Goal: Task Accomplishment & Management: Use online tool/utility

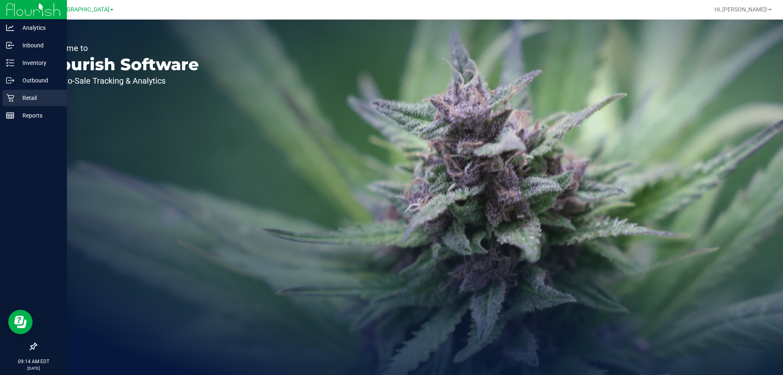
click at [17, 97] on p "Retail" at bounding box center [38, 98] width 49 height 10
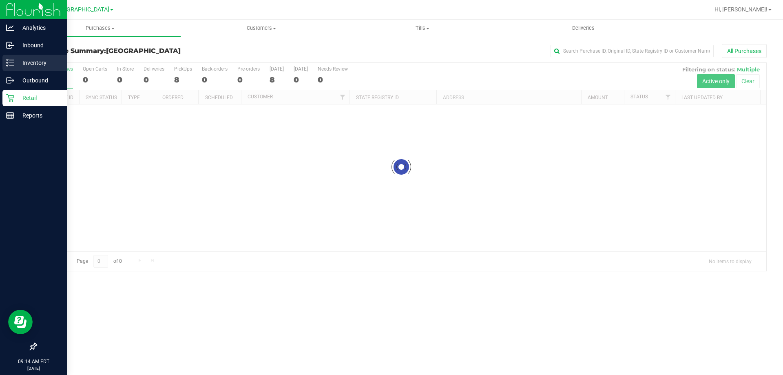
click at [16, 64] on p "Inventory" at bounding box center [38, 63] width 49 height 10
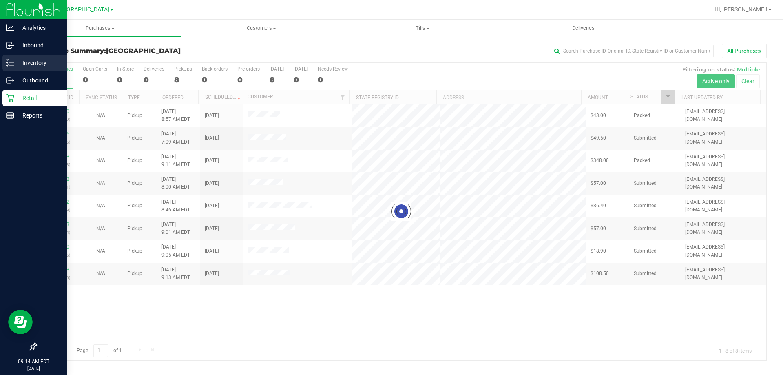
click at [38, 61] on p "Inventory" at bounding box center [38, 63] width 49 height 10
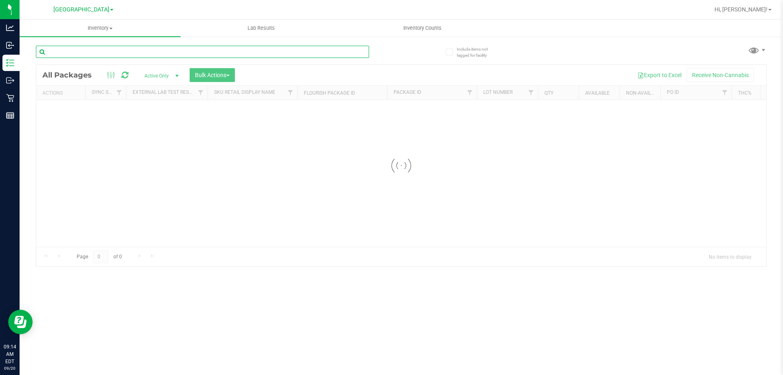
click at [92, 51] on input "text" at bounding box center [202, 52] width 333 height 12
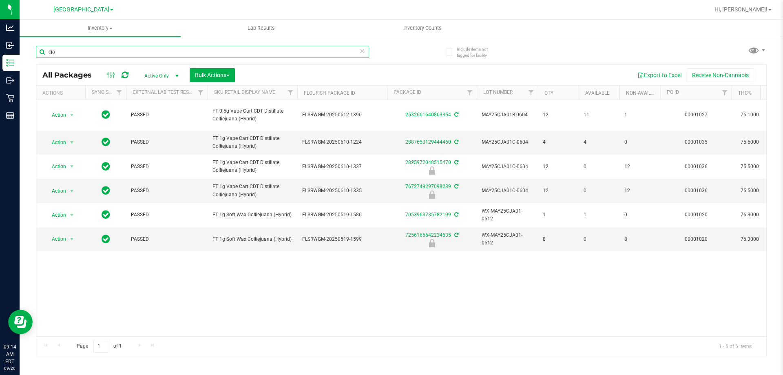
click at [101, 53] on input "cja" at bounding box center [202, 52] width 333 height 12
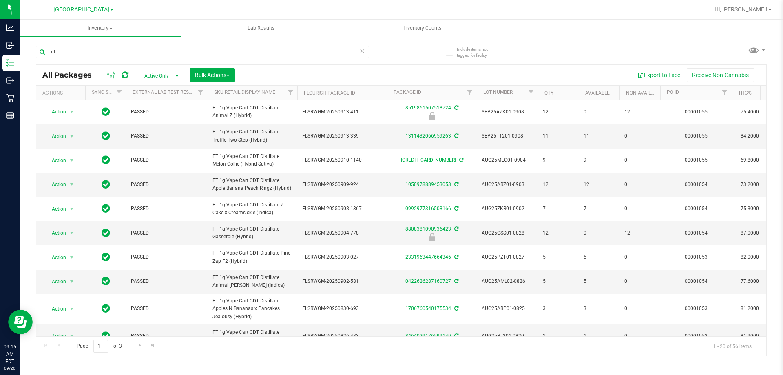
click at [282, 96] on th "Sku Retail Display Name" at bounding box center [253, 93] width 90 height 14
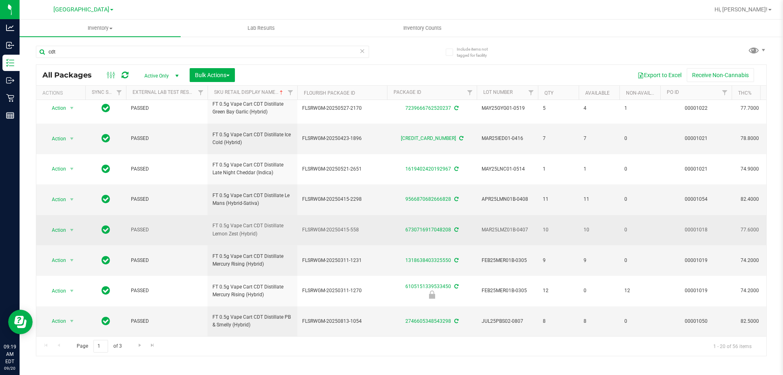
scroll to position [378, 0]
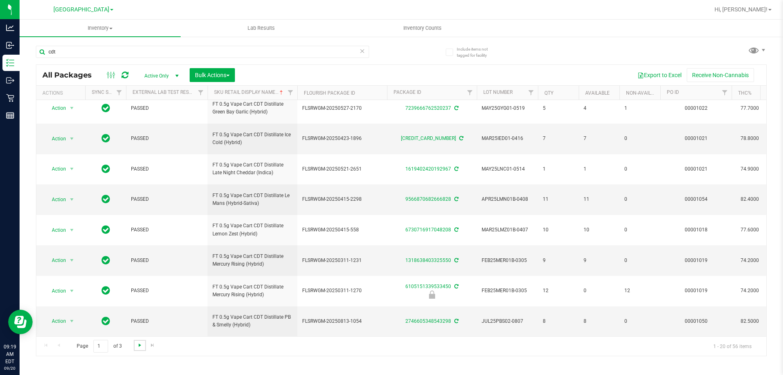
click at [140, 348] on span "Go to the next page" at bounding box center [140, 345] width 7 height 7
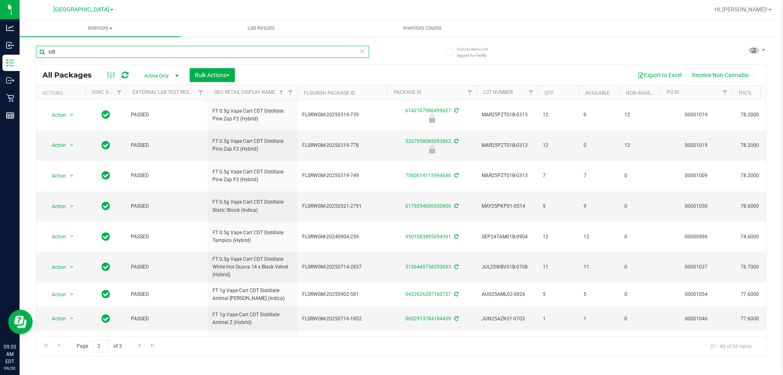
click at [115, 48] on input "cdt" at bounding box center [202, 52] width 333 height 12
type input "vibe"
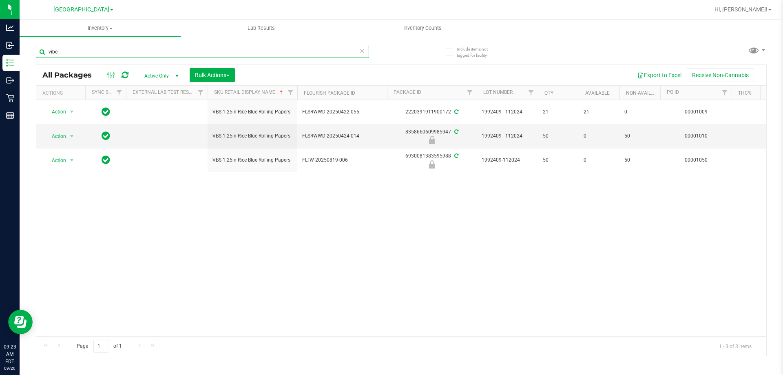
click at [187, 53] on input "vibe" at bounding box center [202, 52] width 333 height 12
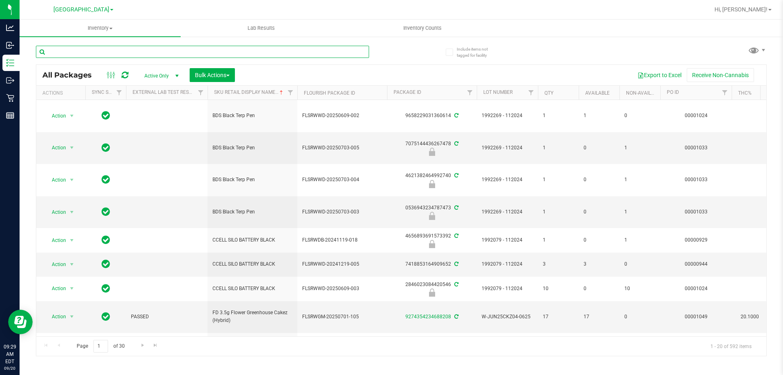
click at [121, 52] on input "text" at bounding box center [202, 52] width 333 height 12
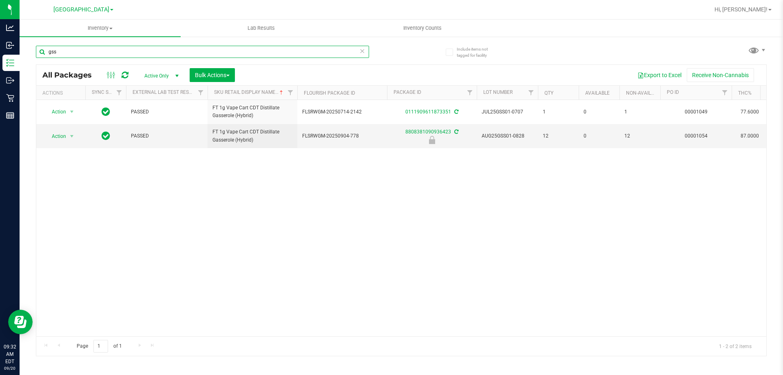
click at [121, 52] on input "gss" at bounding box center [202, 52] width 333 height 12
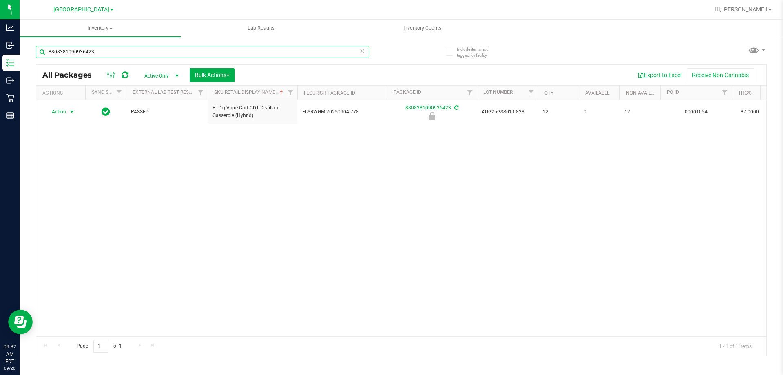
type input "8808381090936423"
click at [66, 113] on span "Action" at bounding box center [55, 111] width 22 height 11
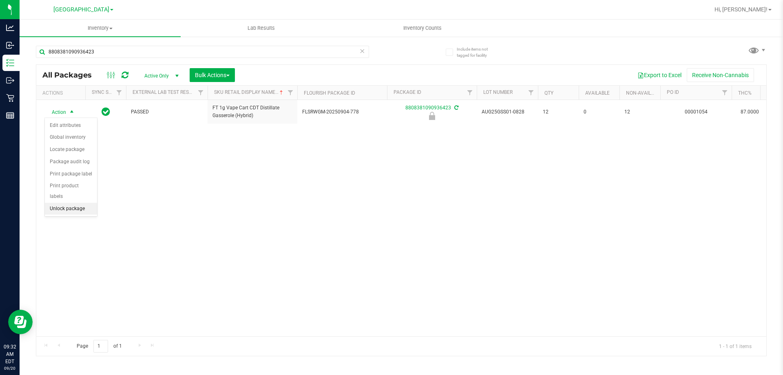
click at [66, 203] on li "Unlock package" at bounding box center [71, 209] width 52 height 12
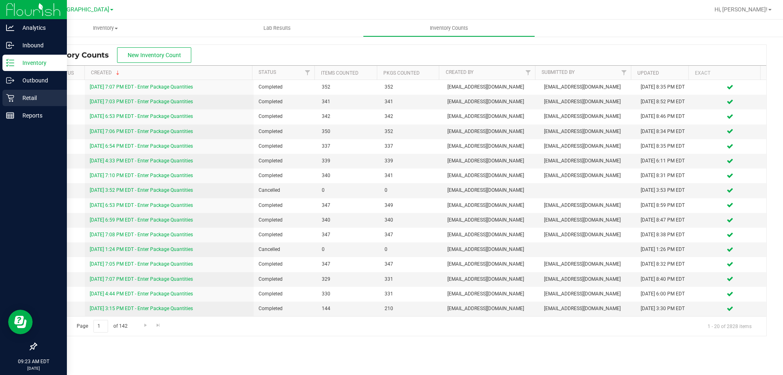
click at [47, 99] on p "Retail" at bounding box center [38, 98] width 49 height 10
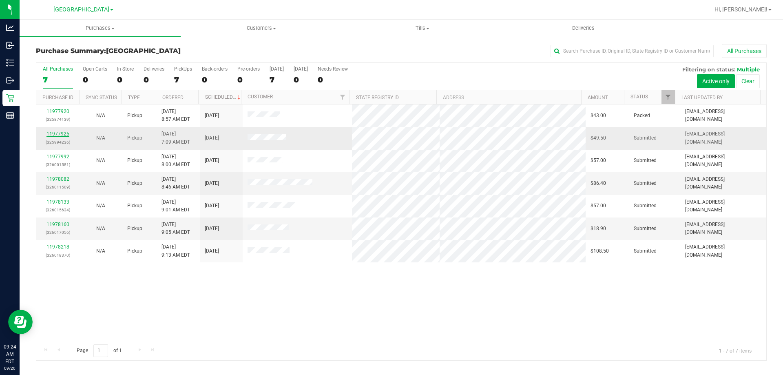
click at [60, 134] on link "11977925" at bounding box center [58, 134] width 23 height 6
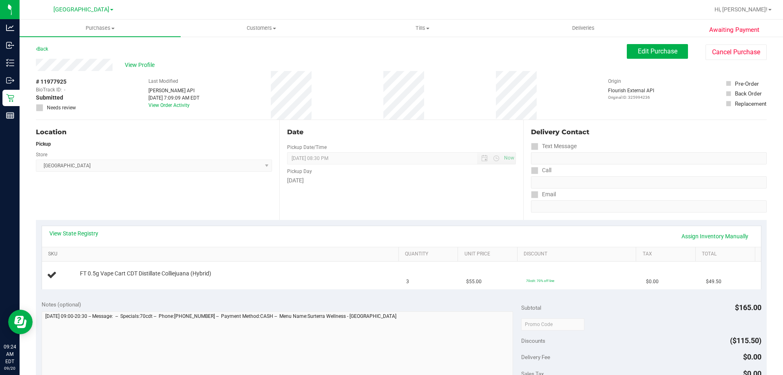
click at [110, 255] on link "SKU" at bounding box center [221, 254] width 347 height 7
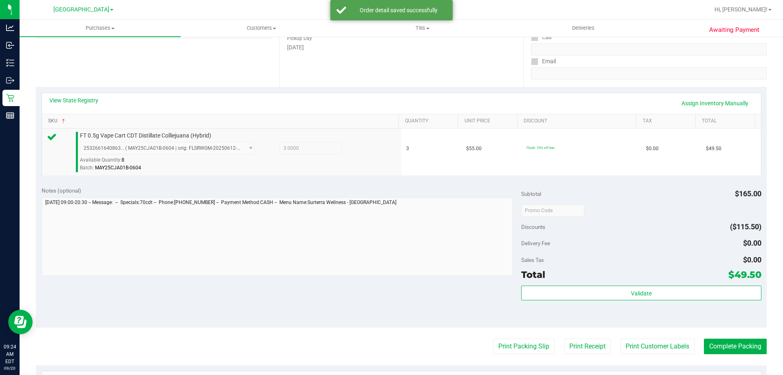
scroll to position [163, 0]
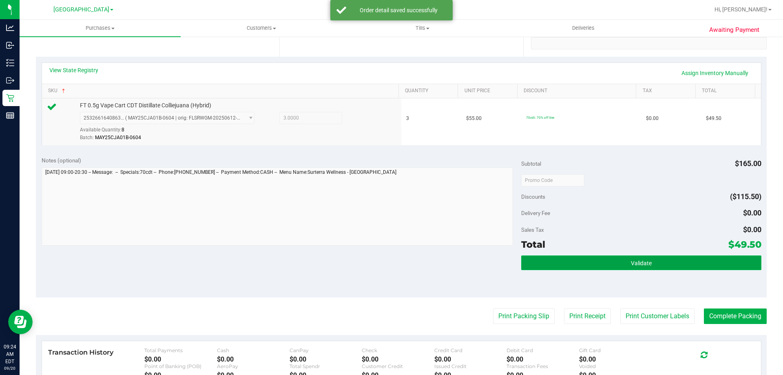
click at [561, 267] on button "Validate" at bounding box center [641, 262] width 240 height 15
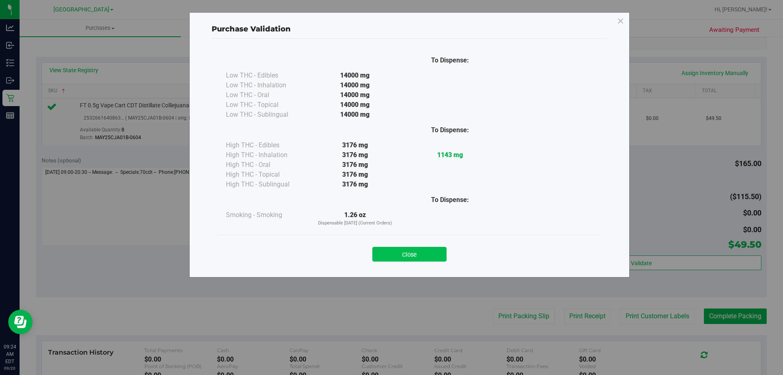
click at [426, 251] on button "Close" at bounding box center [410, 254] width 74 height 15
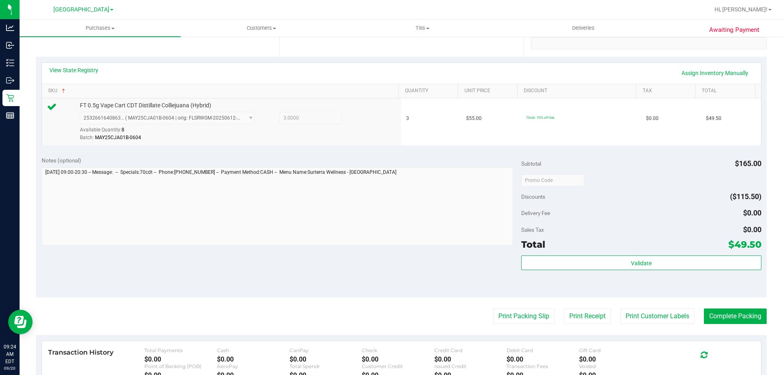
click at [676, 326] on purchase-details "Back Edit Purchase Cancel Purchase View Profile # 11977925 BioTrack ID: - Submi…" at bounding box center [401, 184] width 731 height 607
click at [674, 320] on button "Print Customer Labels" at bounding box center [658, 316] width 74 height 16
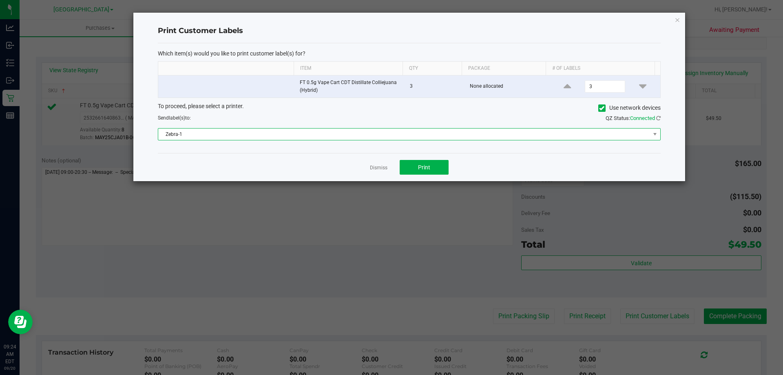
click at [414, 137] on span "Zebra-1" at bounding box center [404, 134] width 492 height 11
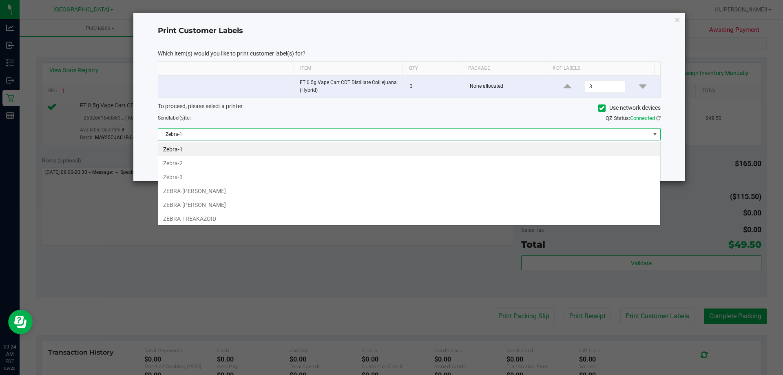
scroll to position [12, 503]
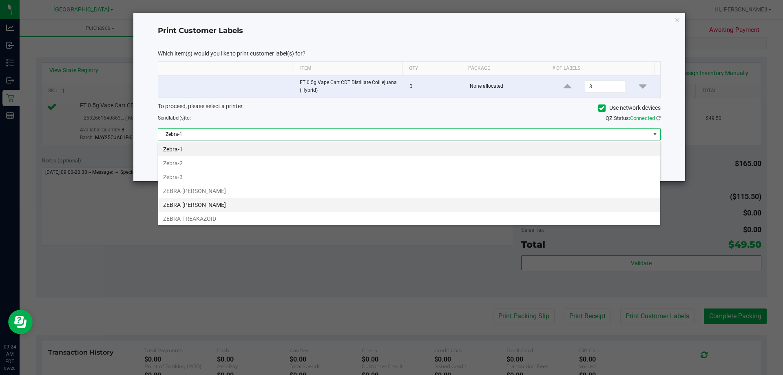
click at [200, 208] on li "ZEBRA-FRANKLIN-PIERCE" at bounding box center [409, 205] width 502 height 14
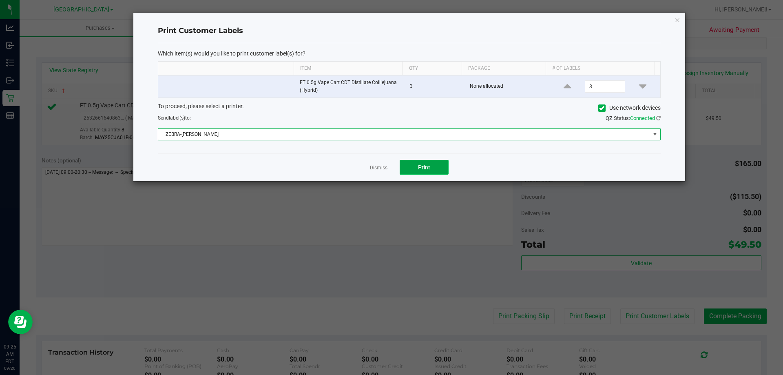
click at [439, 166] on button "Print" at bounding box center [424, 167] width 49 height 15
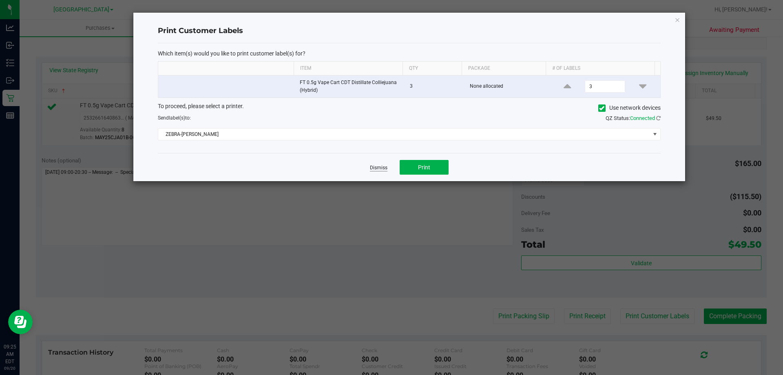
click at [377, 171] on link "Dismiss" at bounding box center [379, 167] width 18 height 7
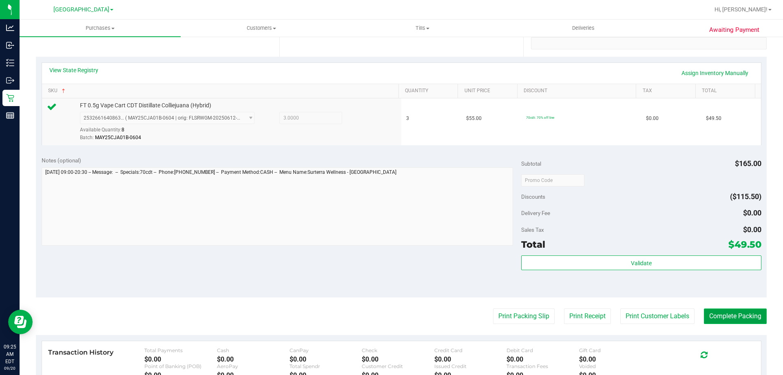
click at [747, 321] on button "Complete Packing" at bounding box center [735, 316] width 63 height 16
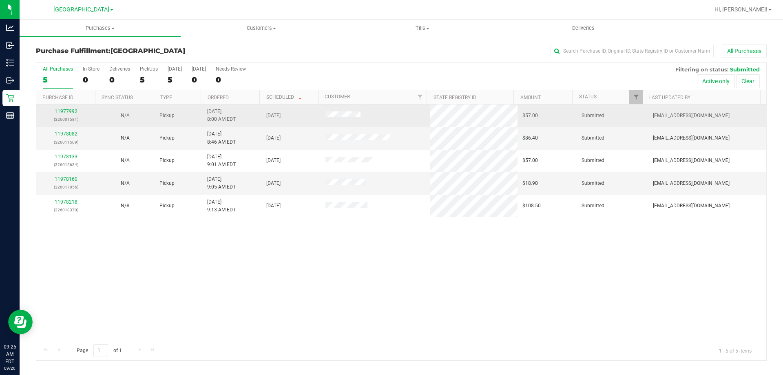
click at [64, 107] on td "11977992 (326001581)" at bounding box center [65, 115] width 59 height 22
click at [65, 111] on link "11977992" at bounding box center [66, 112] width 23 height 6
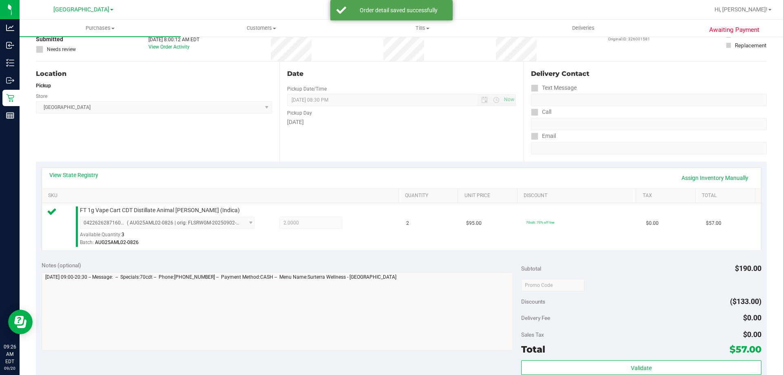
scroll to position [204, 0]
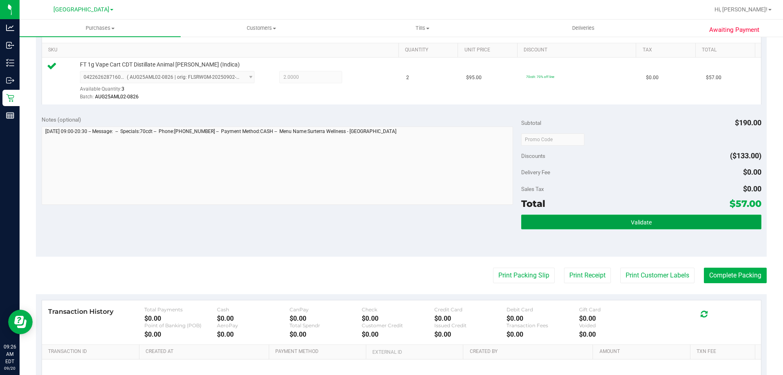
click at [587, 220] on button "Validate" at bounding box center [641, 222] width 240 height 15
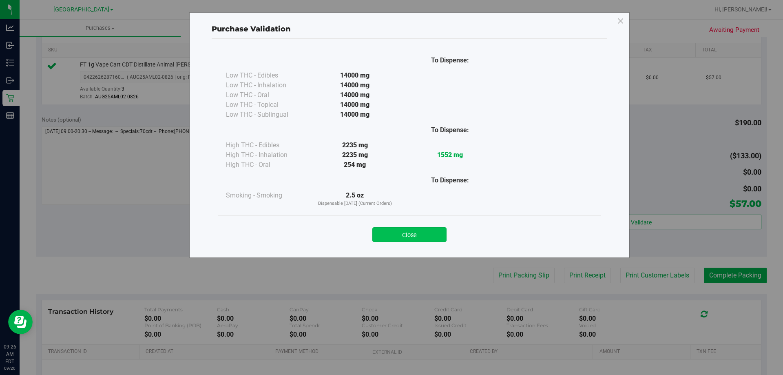
click at [399, 236] on button "Close" at bounding box center [410, 234] width 74 height 15
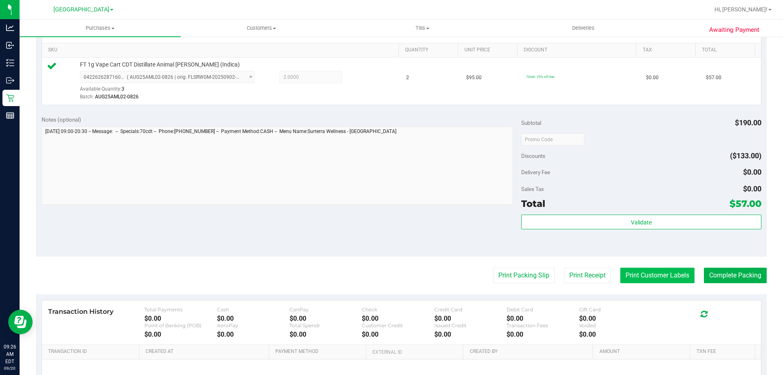
click at [662, 278] on button "Print Customer Labels" at bounding box center [658, 276] width 74 height 16
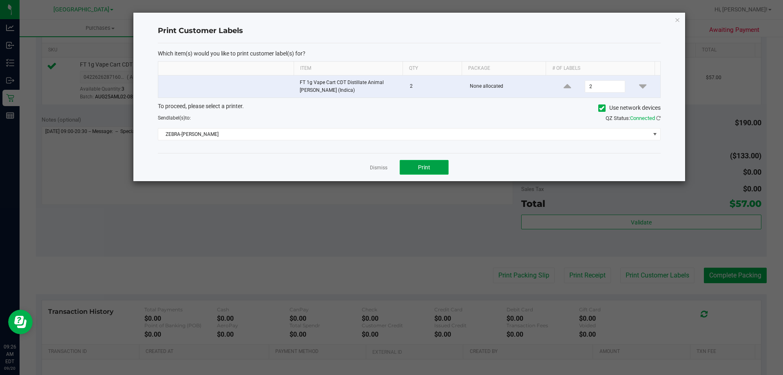
click at [424, 164] on span "Print" at bounding box center [424, 167] width 12 height 7
click at [374, 166] on link "Dismiss" at bounding box center [379, 167] width 18 height 7
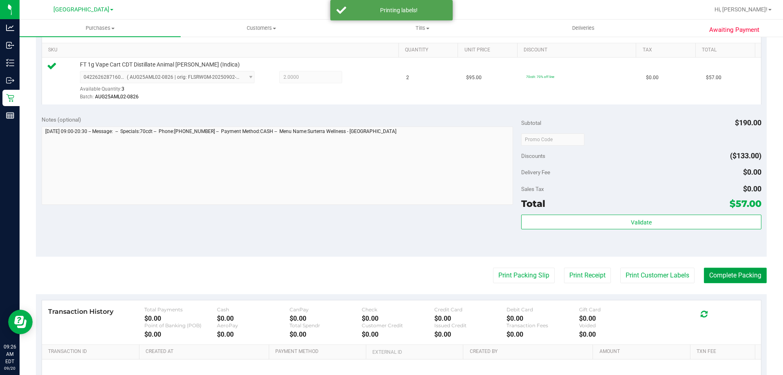
click at [741, 273] on button "Complete Packing" at bounding box center [735, 276] width 63 height 16
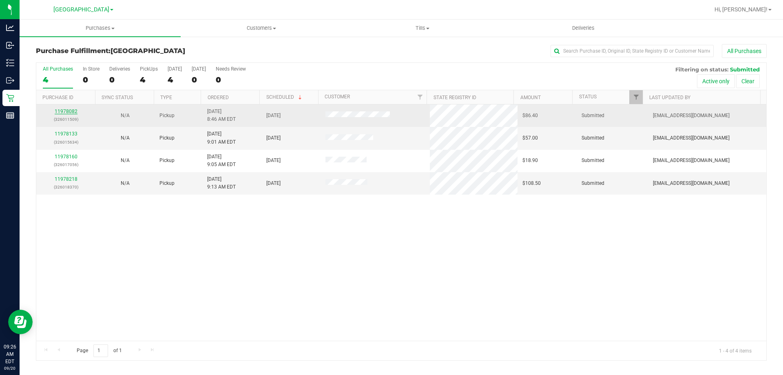
click at [61, 111] on link "11978082" at bounding box center [66, 112] width 23 height 6
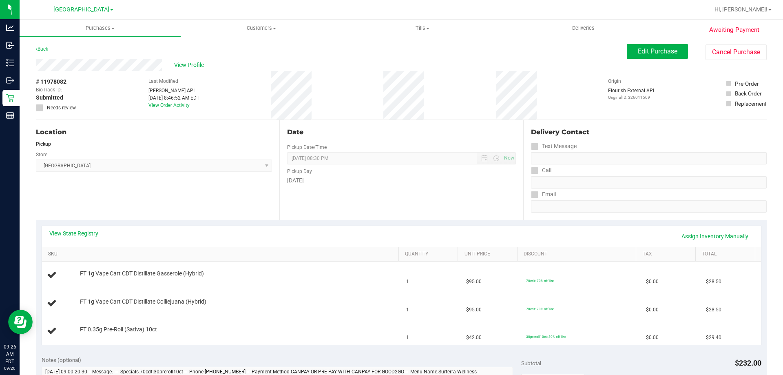
click at [145, 253] on link "SKU" at bounding box center [221, 254] width 347 height 7
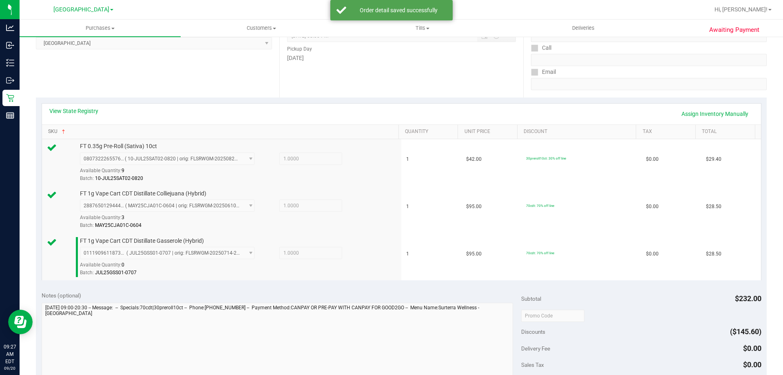
scroll to position [286, 0]
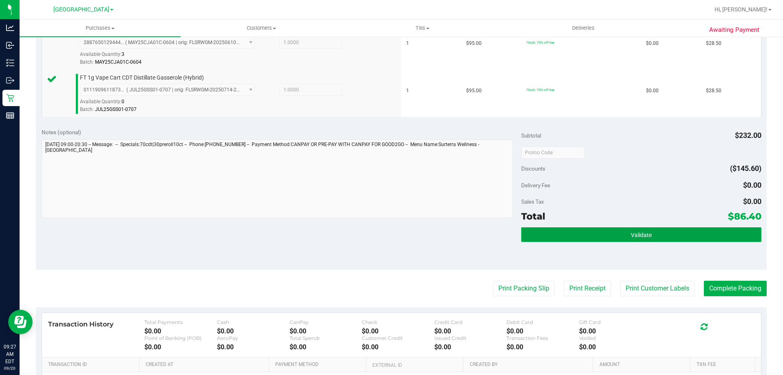
click at [642, 235] on span "Validate" at bounding box center [641, 235] width 21 height 7
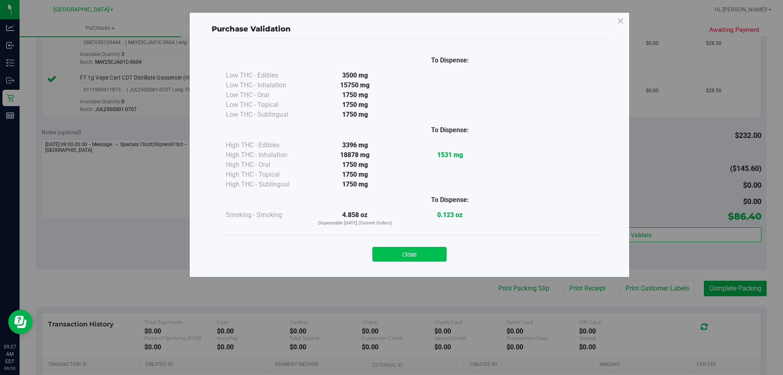
click at [432, 253] on button "Close" at bounding box center [410, 254] width 74 height 15
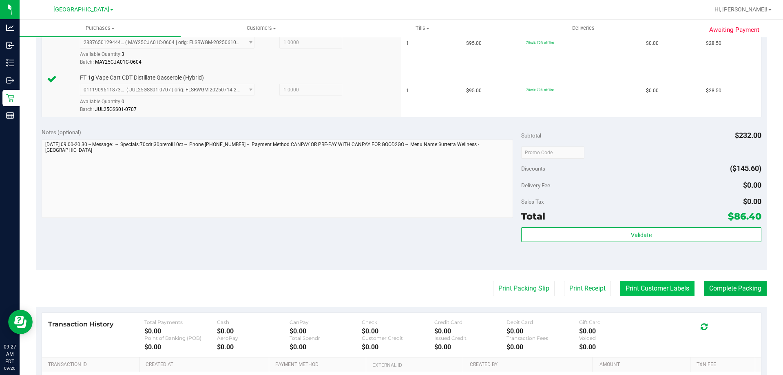
click at [636, 289] on button "Print Customer Labels" at bounding box center [658, 289] width 74 height 16
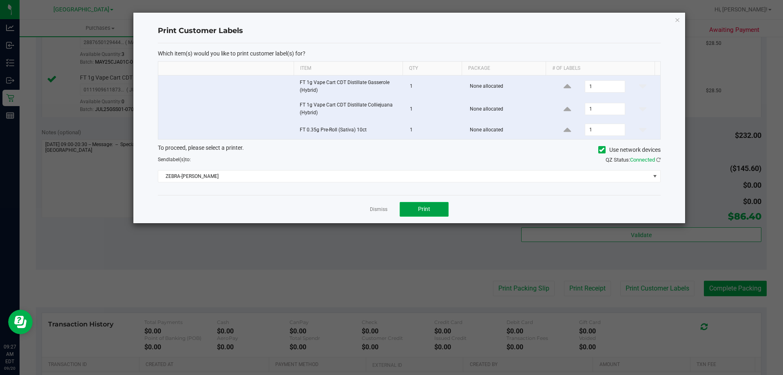
click at [439, 210] on button "Print" at bounding box center [424, 209] width 49 height 15
click at [375, 211] on link "Dismiss" at bounding box center [379, 209] width 18 height 7
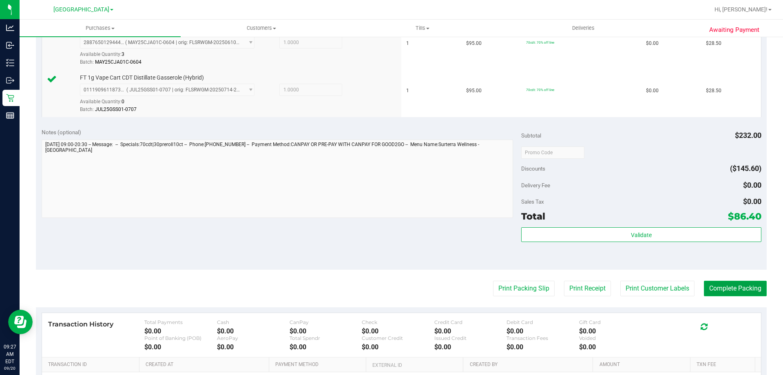
click at [758, 288] on button "Complete Packing" at bounding box center [735, 289] width 63 height 16
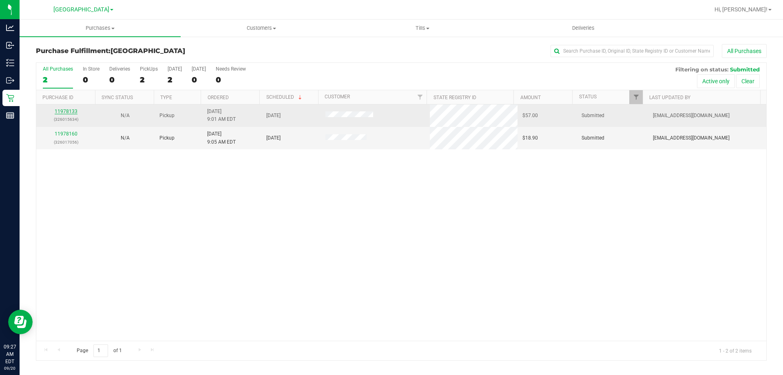
click at [73, 110] on link "11978133" at bounding box center [66, 112] width 23 height 6
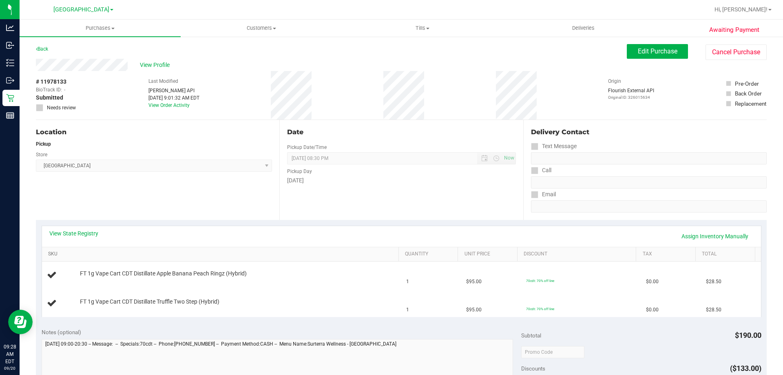
click at [197, 253] on link "SKU" at bounding box center [221, 254] width 347 height 7
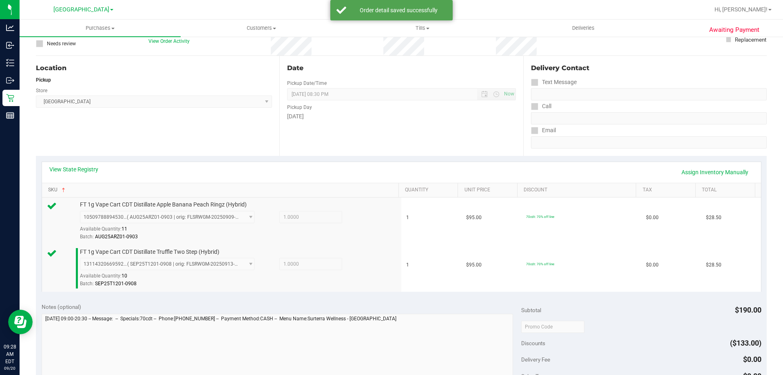
scroll to position [204, 0]
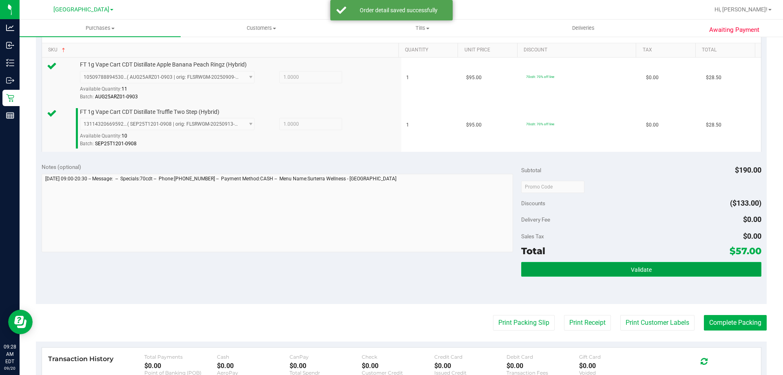
click at [616, 272] on button "Validate" at bounding box center [641, 269] width 240 height 15
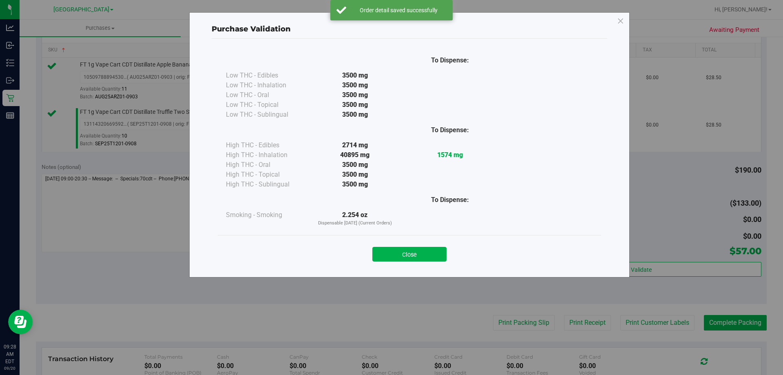
click at [392, 239] on div "Close" at bounding box center [410, 251] width 384 height 33
click at [407, 253] on button "Close" at bounding box center [410, 254] width 74 height 15
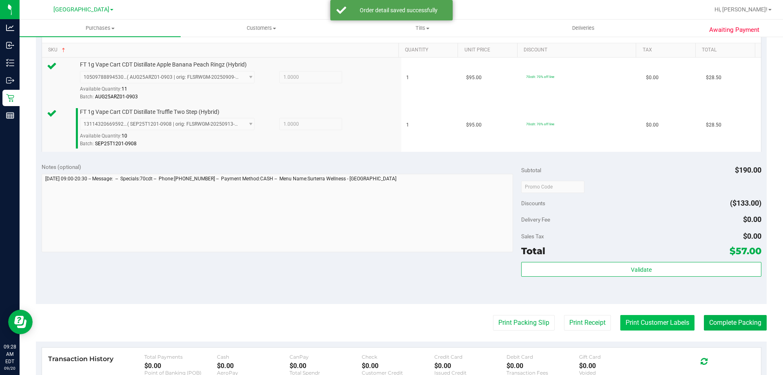
click at [650, 324] on button "Print Customer Labels" at bounding box center [658, 323] width 74 height 16
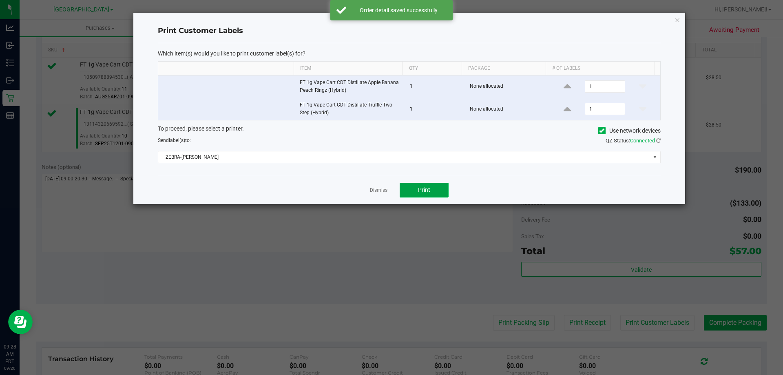
click at [431, 190] on button "Print" at bounding box center [424, 190] width 49 height 15
click at [385, 189] on link "Dismiss" at bounding box center [379, 190] width 18 height 7
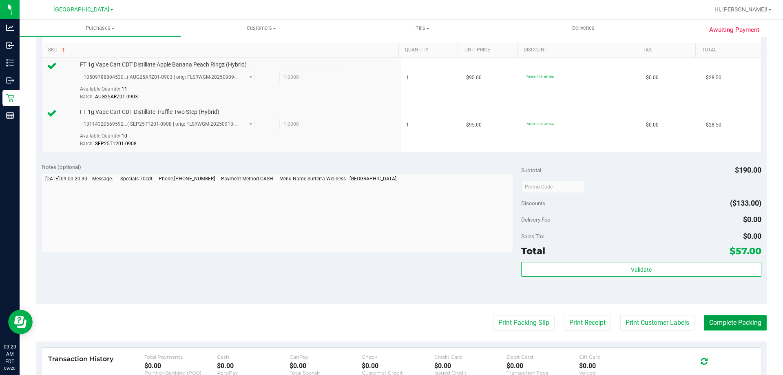
click at [747, 321] on button "Complete Packing" at bounding box center [735, 323] width 63 height 16
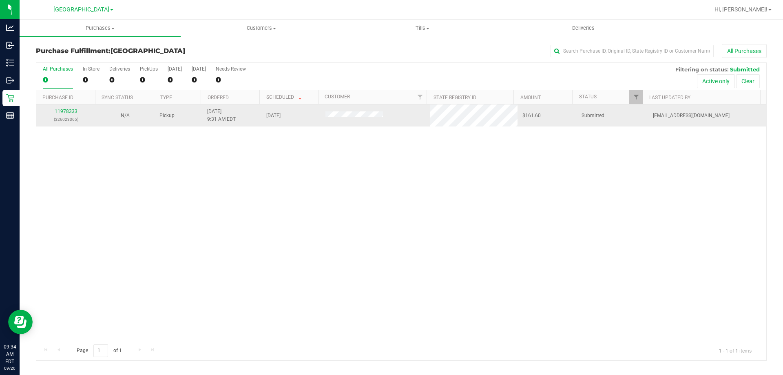
click at [58, 111] on link "11978333" at bounding box center [66, 112] width 23 height 6
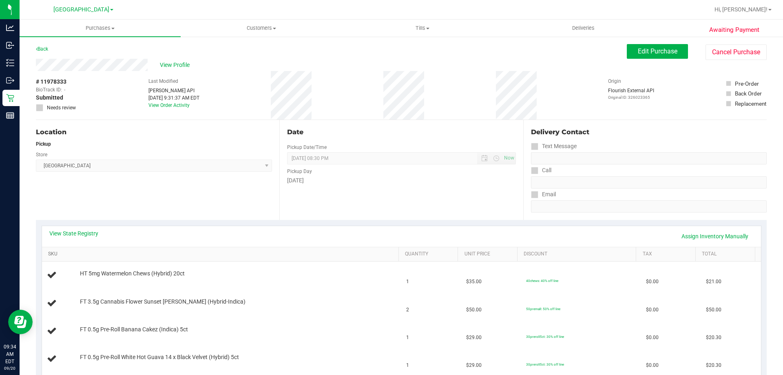
click at [162, 251] on link "SKU" at bounding box center [221, 254] width 347 height 7
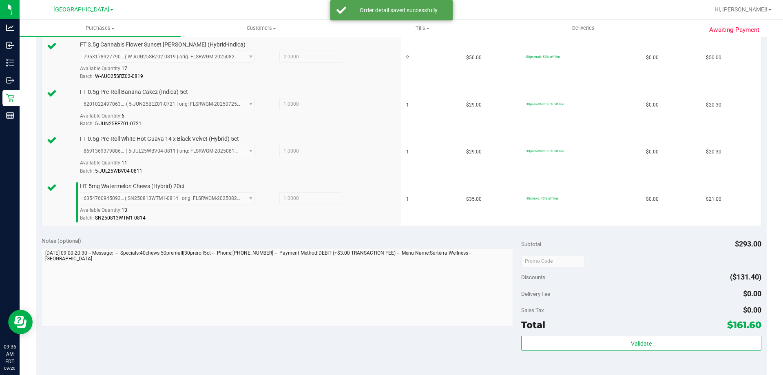
scroll to position [286, 0]
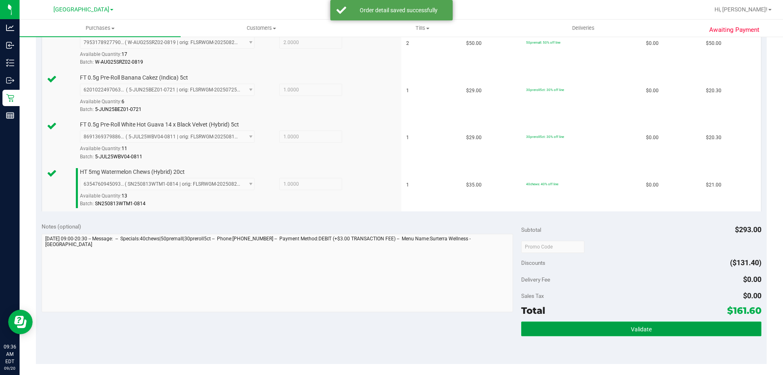
click at [647, 328] on button "Validate" at bounding box center [641, 329] width 240 height 15
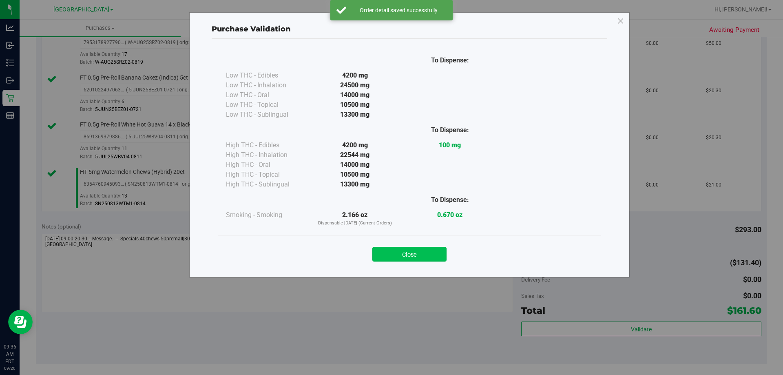
click at [398, 255] on button "Close" at bounding box center [410, 254] width 74 height 15
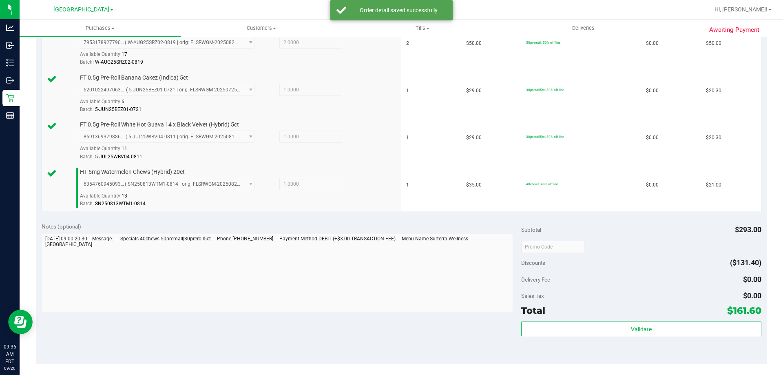
scroll to position [481, 0]
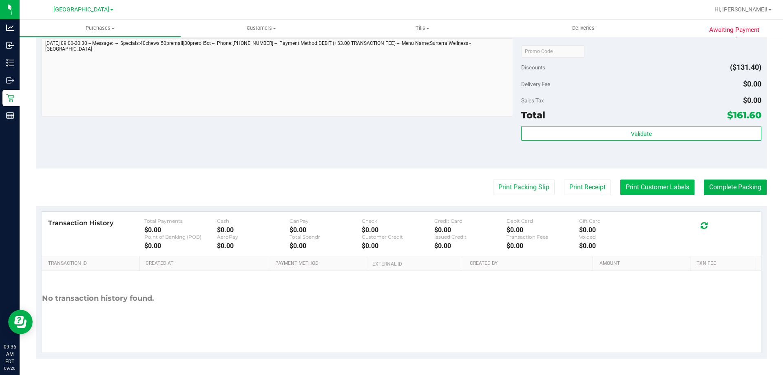
click at [650, 185] on button "Print Customer Labels" at bounding box center [658, 188] width 74 height 16
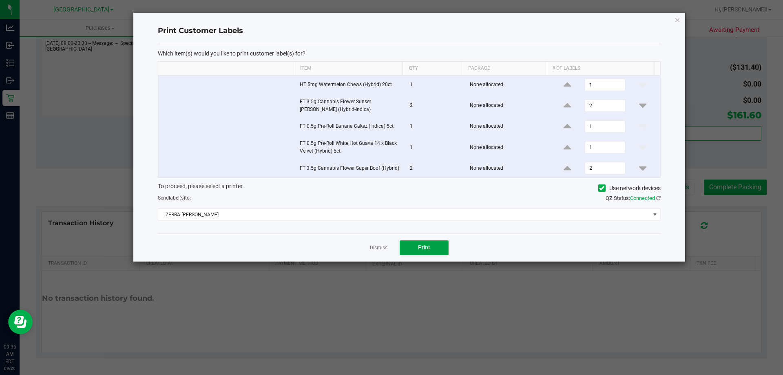
click at [439, 251] on button "Print" at bounding box center [424, 247] width 49 height 15
click at [370, 249] on link "Dismiss" at bounding box center [379, 247] width 18 height 7
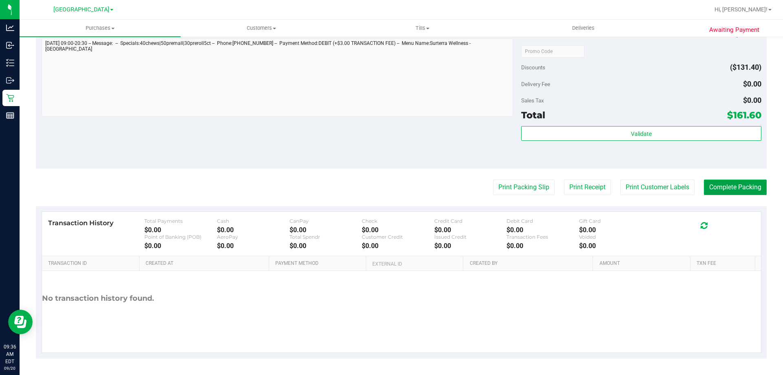
click at [705, 185] on button "Complete Packing" at bounding box center [735, 188] width 63 height 16
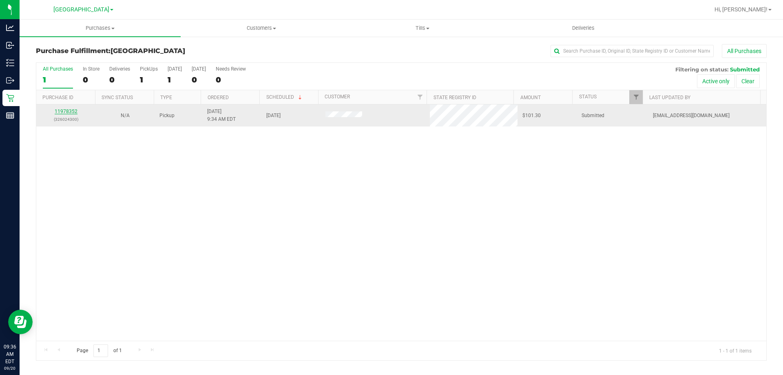
click at [71, 110] on link "11978352" at bounding box center [66, 112] width 23 height 6
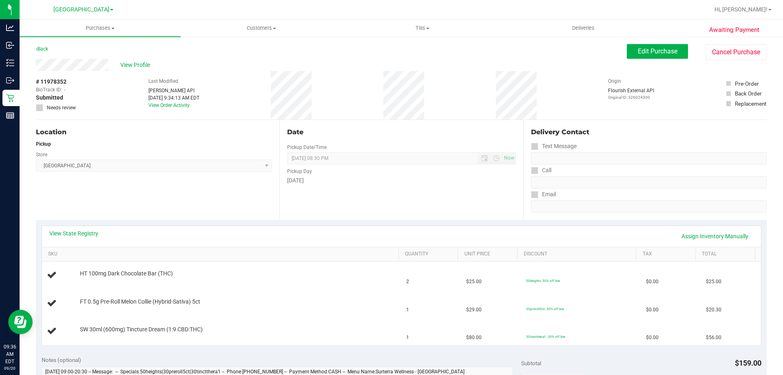
click at [124, 258] on th "SKU" at bounding box center [220, 254] width 357 height 15
click at [184, 254] on link "SKU" at bounding box center [221, 254] width 347 height 7
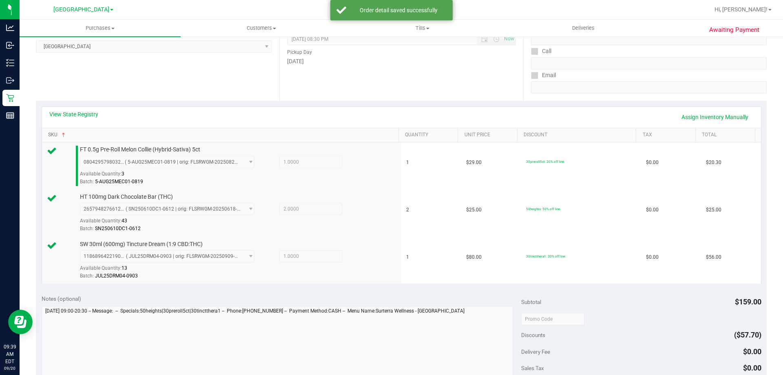
scroll to position [163, 0]
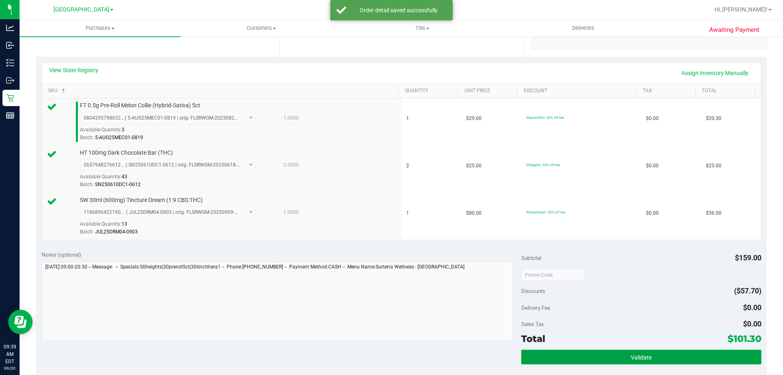
click at [631, 355] on span "Validate" at bounding box center [641, 357] width 21 height 7
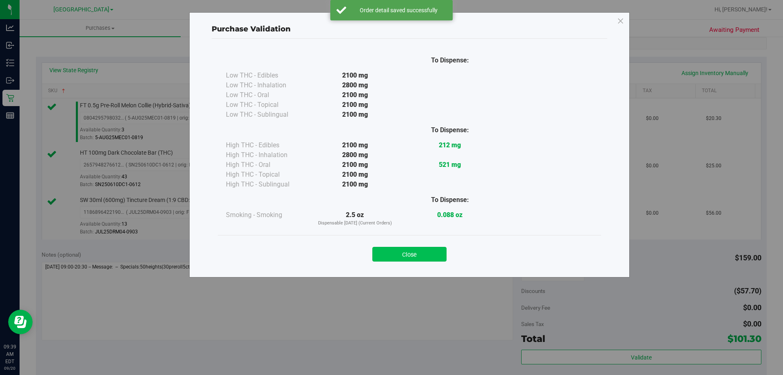
click at [413, 255] on button "Close" at bounding box center [410, 254] width 74 height 15
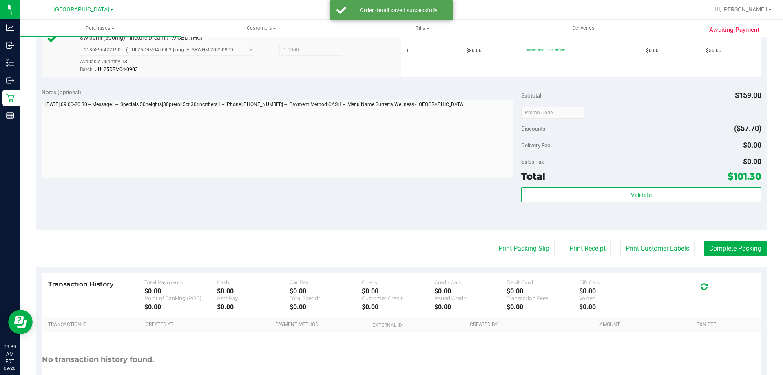
scroll to position [326, 0]
click at [672, 243] on button "Print Customer Labels" at bounding box center [658, 248] width 74 height 16
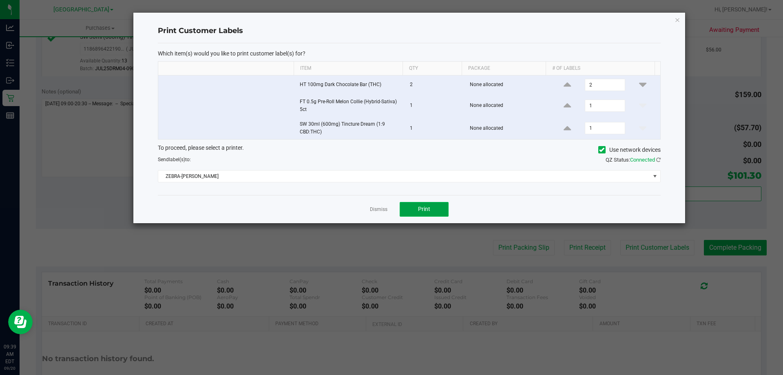
click at [435, 213] on button "Print" at bounding box center [424, 209] width 49 height 15
click at [384, 208] on link "Dismiss" at bounding box center [379, 209] width 18 height 7
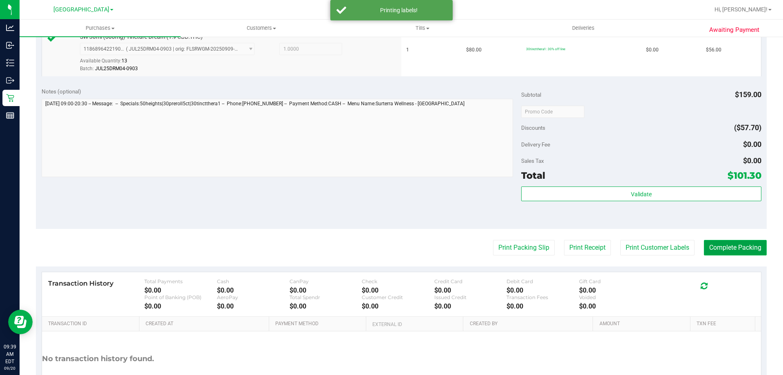
click at [720, 240] on button "Complete Packing" at bounding box center [735, 248] width 63 height 16
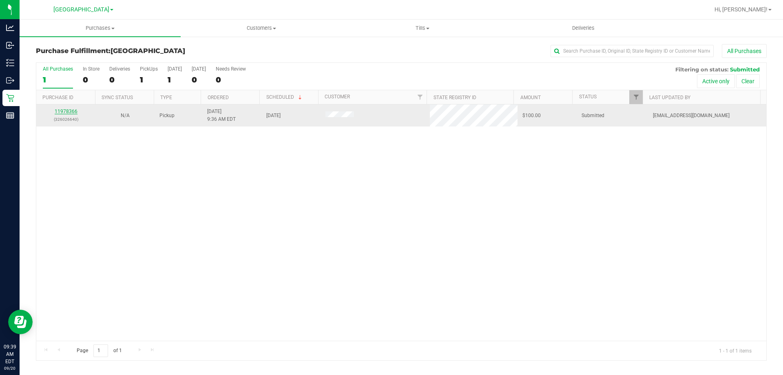
click at [65, 109] on link "11978366" at bounding box center [66, 112] width 23 height 6
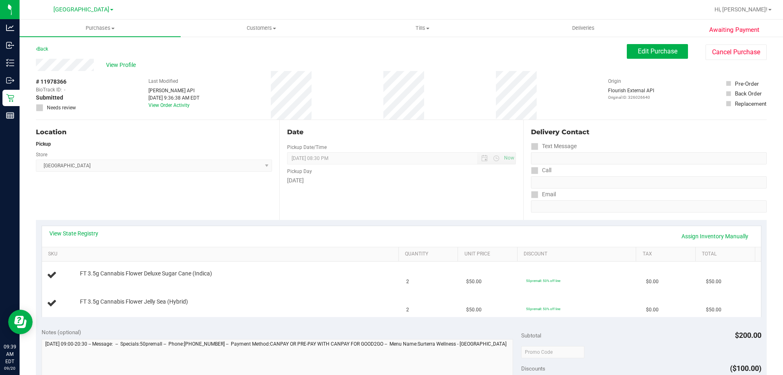
click at [130, 260] on th "SKU" at bounding box center [220, 254] width 357 height 15
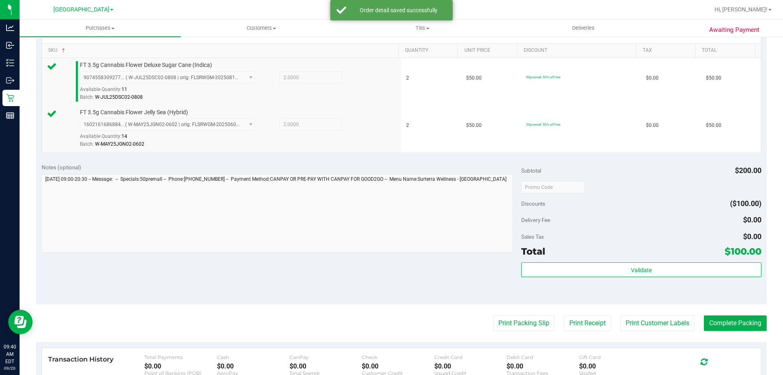
scroll to position [204, 0]
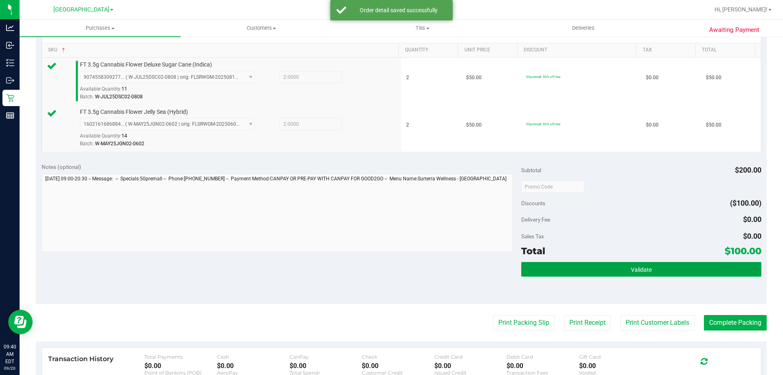
click at [696, 271] on button "Validate" at bounding box center [641, 269] width 240 height 15
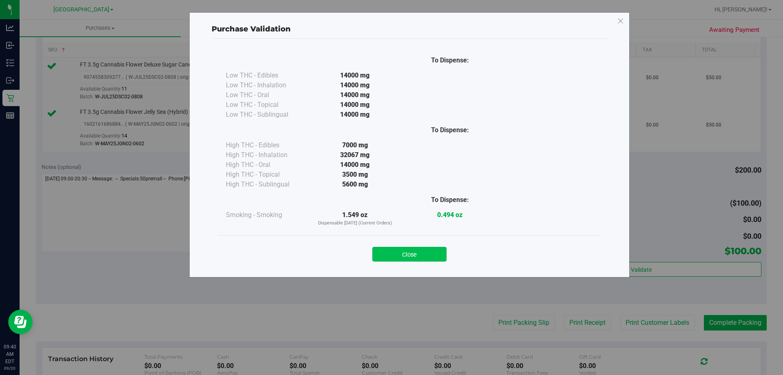
click at [410, 254] on button "Close" at bounding box center [410, 254] width 74 height 15
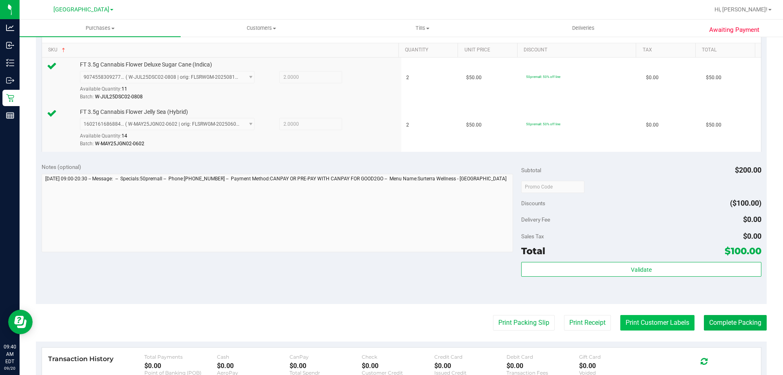
click at [636, 320] on button "Print Customer Labels" at bounding box center [658, 323] width 74 height 16
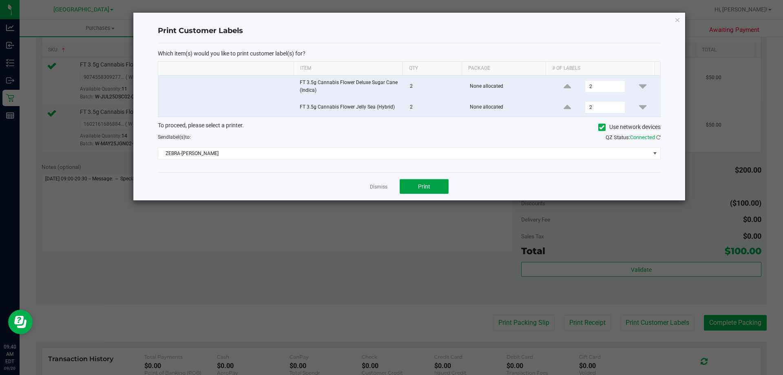
click at [431, 187] on button "Print" at bounding box center [424, 186] width 49 height 15
click at [381, 188] on link "Dismiss" at bounding box center [379, 187] width 18 height 7
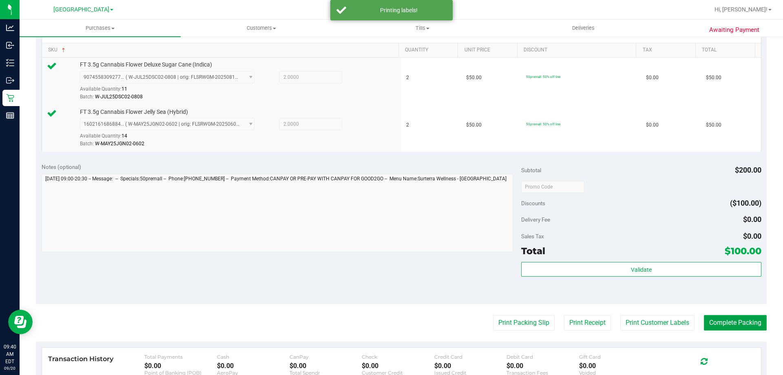
click at [746, 324] on button "Complete Packing" at bounding box center [735, 323] width 63 height 16
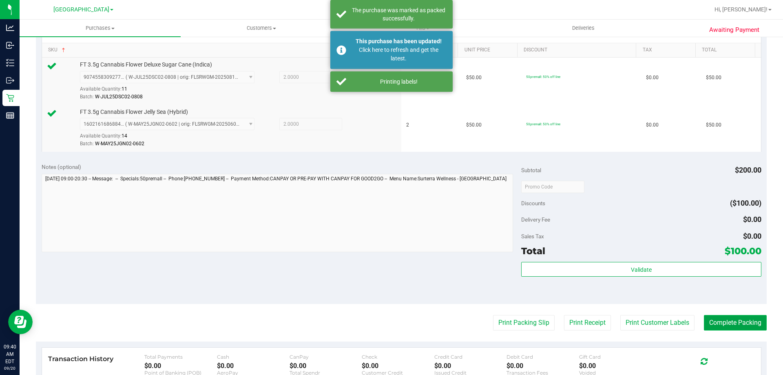
click at [736, 325] on button "Complete Packing" at bounding box center [735, 323] width 63 height 16
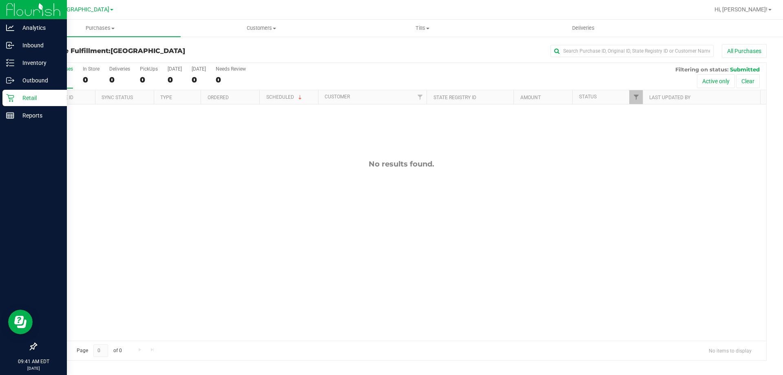
click at [16, 101] on p "Retail" at bounding box center [38, 98] width 49 height 10
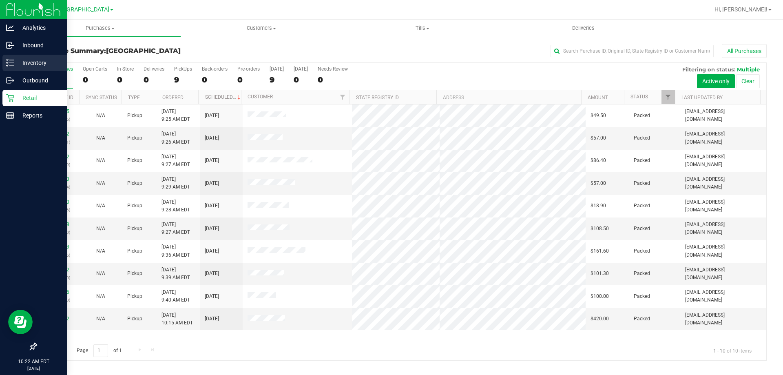
click at [35, 58] on p "Inventory" at bounding box center [38, 63] width 49 height 10
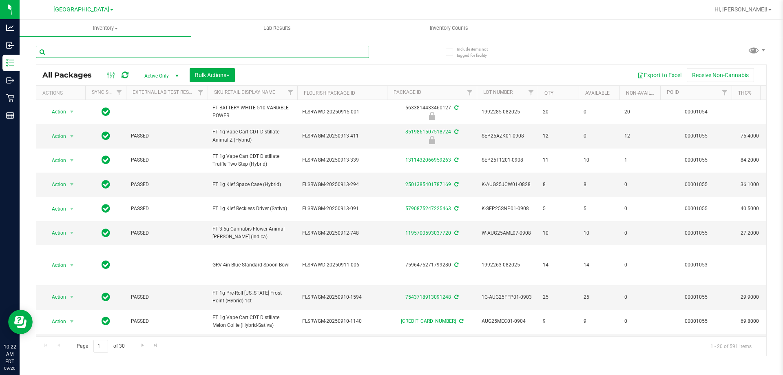
click at [149, 47] on input "text" at bounding box center [202, 52] width 333 height 12
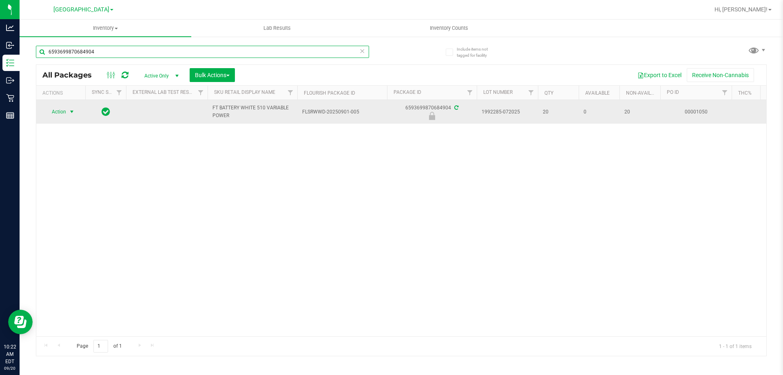
type input "6593699870684904"
click at [75, 113] on span "select" at bounding box center [72, 111] width 10 height 11
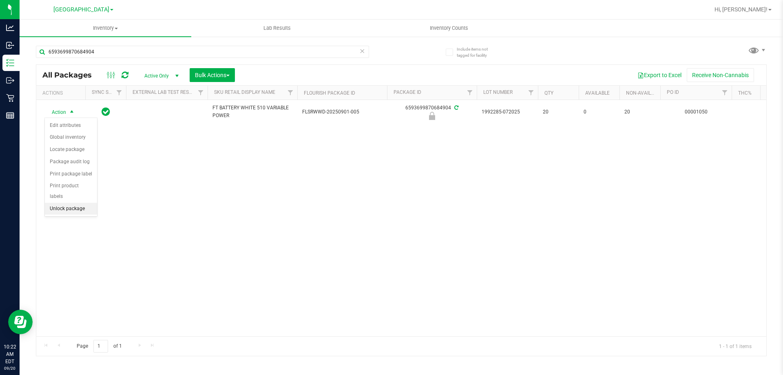
click at [73, 203] on li "Unlock package" at bounding box center [71, 209] width 52 height 12
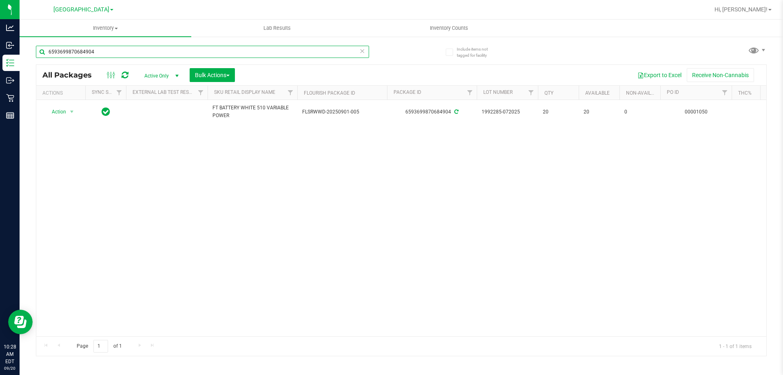
click at [163, 47] on input "6593699870684904" at bounding box center [202, 52] width 333 height 12
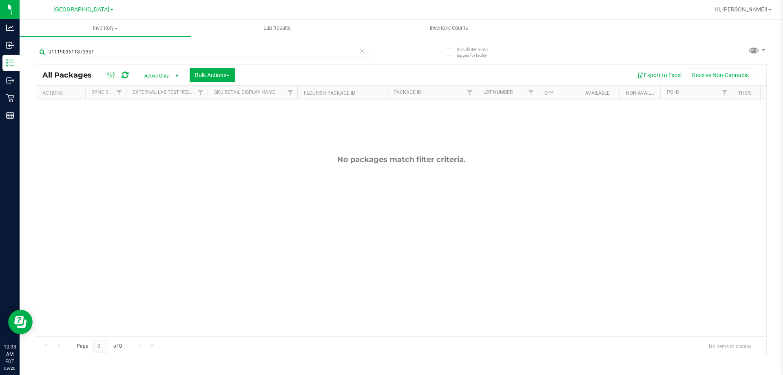
click at [166, 39] on div "0111909611873351" at bounding box center [219, 51] width 366 height 26
click at [166, 49] on input "0111909611873351" at bounding box center [202, 52] width 333 height 12
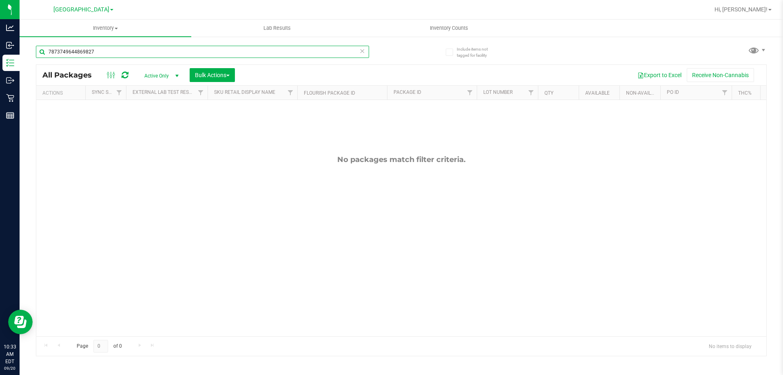
click at [166, 49] on input "7873749644869827" at bounding box center [202, 52] width 333 height 12
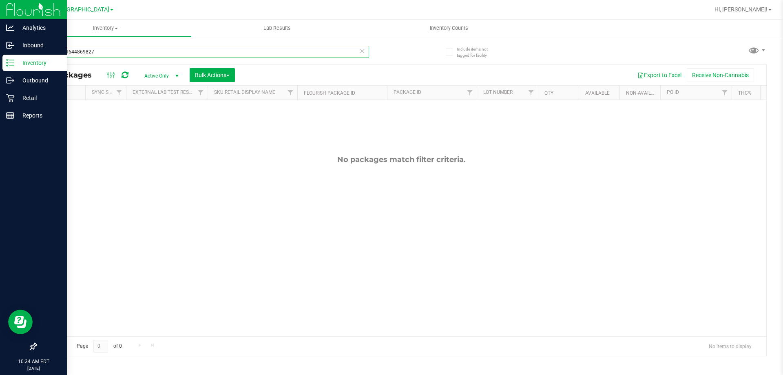
type input "7873749644869827"
click at [14, 98] on p "Retail" at bounding box center [38, 98] width 49 height 10
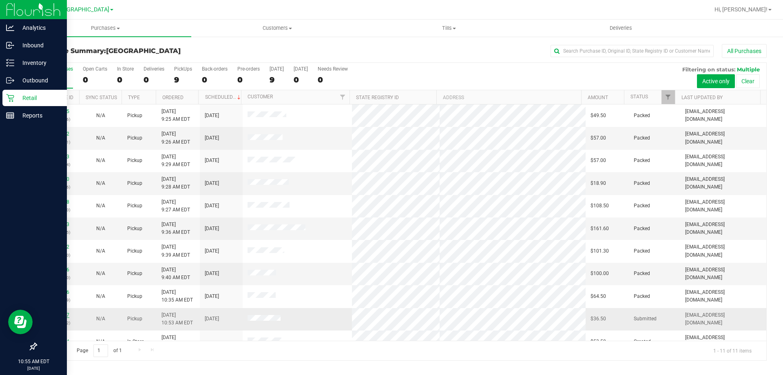
click at [58, 314] on link "11978907" at bounding box center [58, 315] width 23 height 6
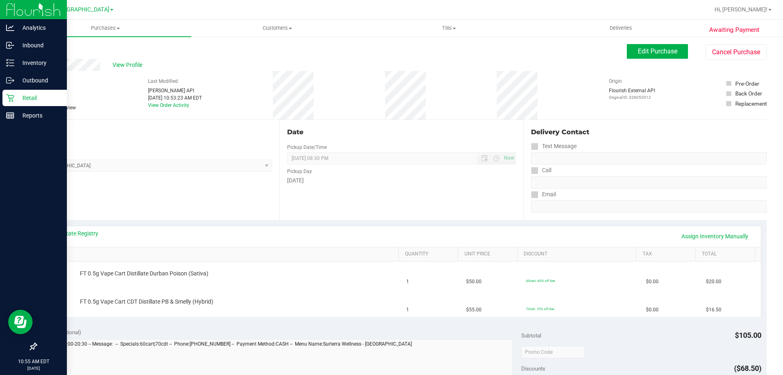
click at [173, 248] on th "SKU" at bounding box center [220, 254] width 357 height 15
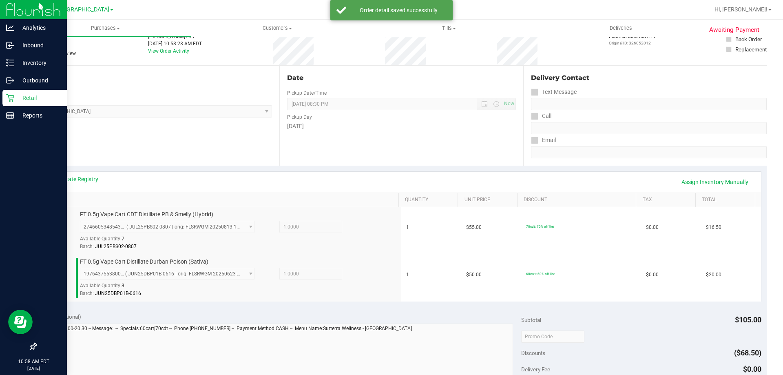
scroll to position [245, 0]
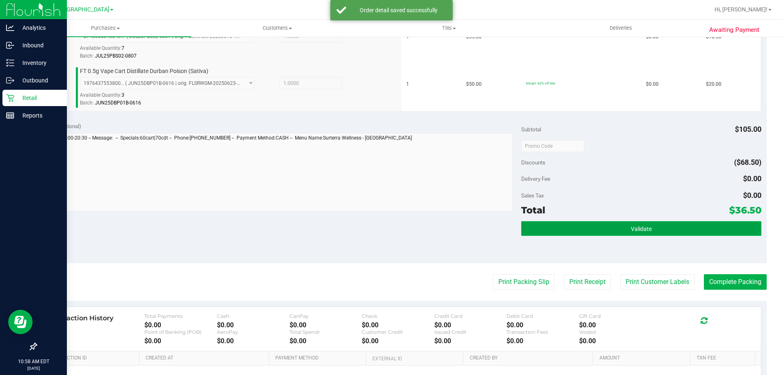
click at [691, 229] on button "Validate" at bounding box center [641, 228] width 240 height 15
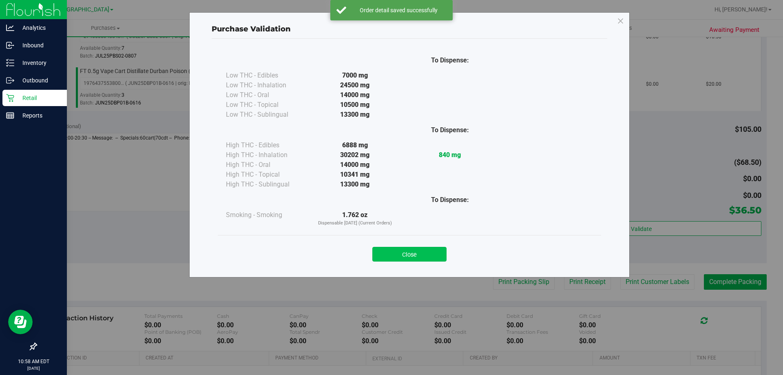
click at [402, 256] on button "Close" at bounding box center [410, 254] width 74 height 15
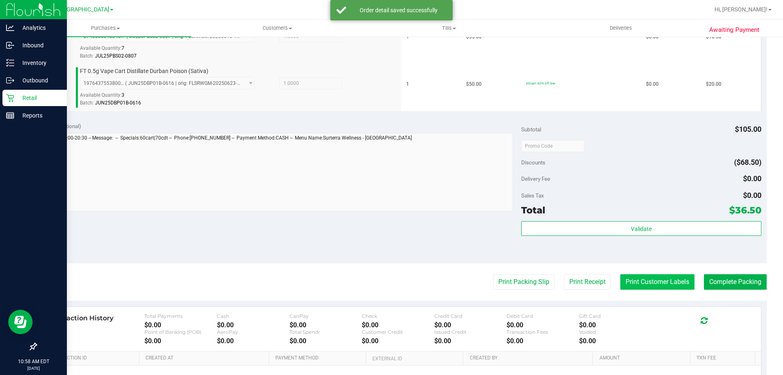
click at [664, 286] on button "Print Customer Labels" at bounding box center [658, 282] width 74 height 16
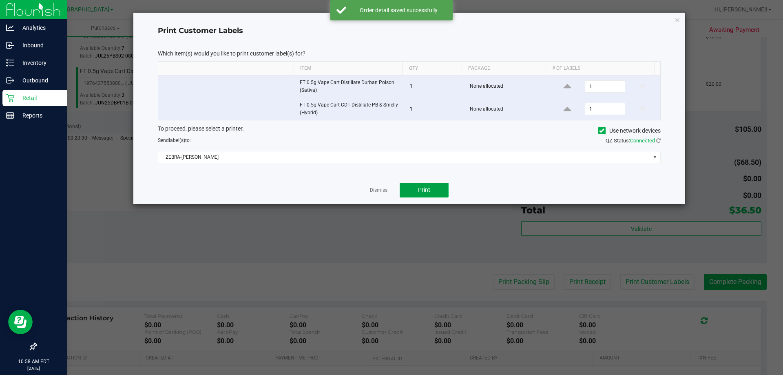
click at [426, 195] on button "Print" at bounding box center [424, 190] width 49 height 15
click at [381, 190] on link "Dismiss" at bounding box center [379, 190] width 18 height 7
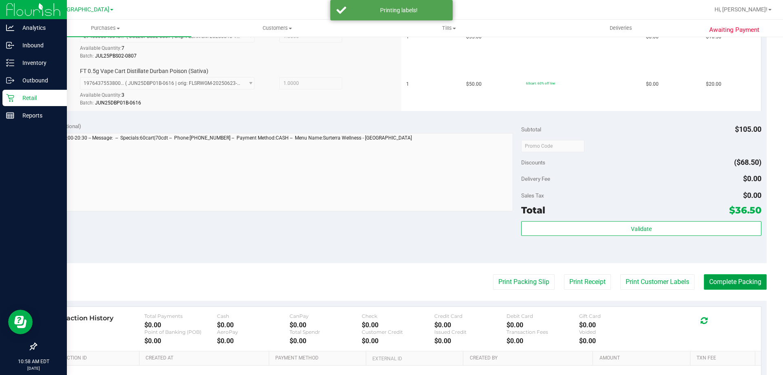
click at [734, 282] on button "Complete Packing" at bounding box center [735, 282] width 63 height 16
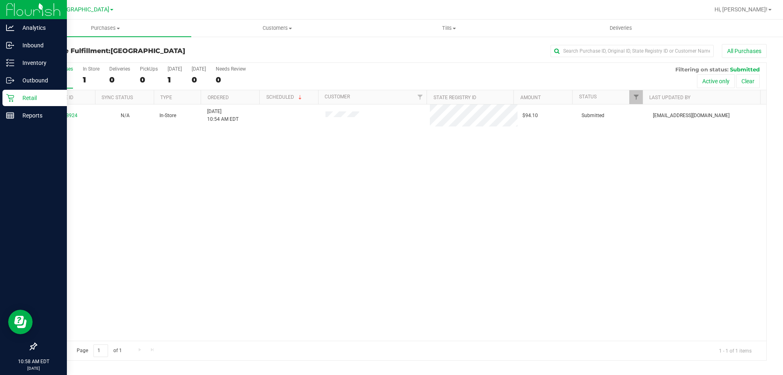
click at [32, 101] on p "Retail" at bounding box center [38, 98] width 49 height 10
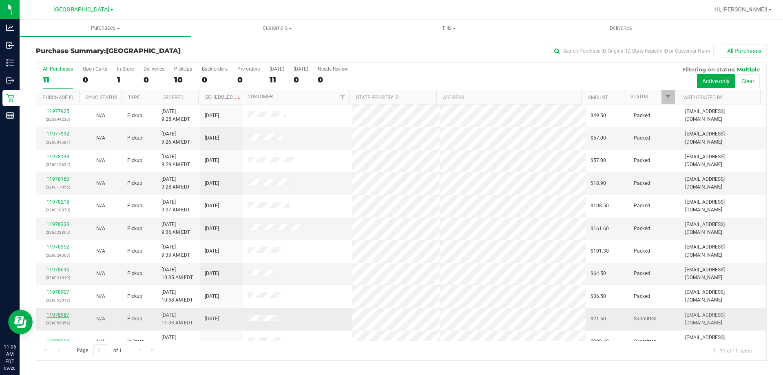
click at [60, 316] on link "11978987" at bounding box center [58, 315] width 23 height 6
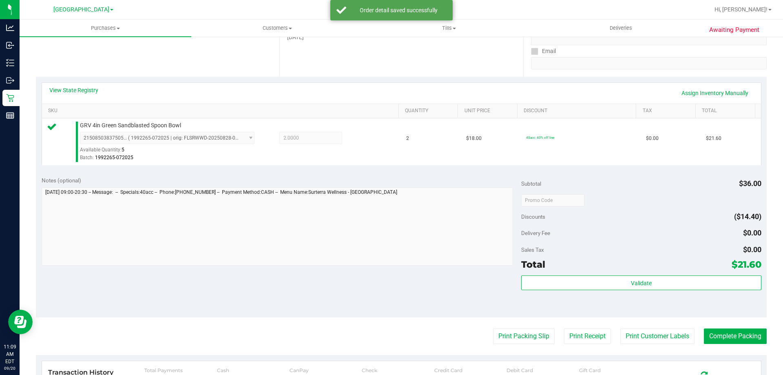
scroll to position [204, 0]
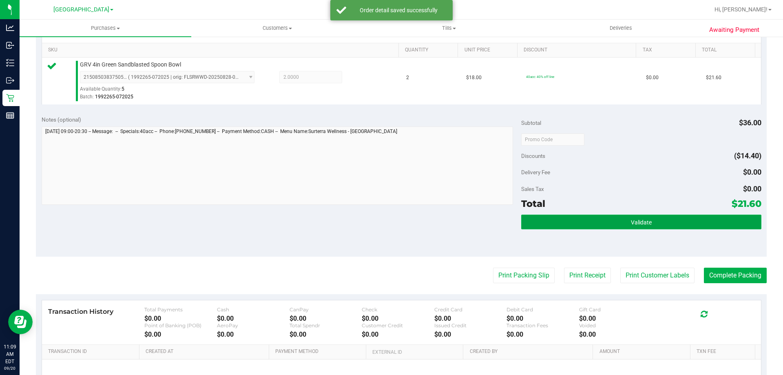
click at [625, 224] on button "Validate" at bounding box center [641, 222] width 240 height 15
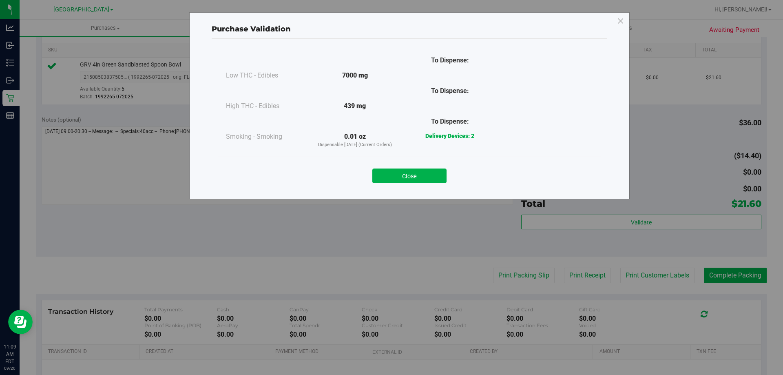
drag, startPoint x: 401, startPoint y: 174, endPoint x: 541, endPoint y: 208, distance: 145.0
click at [401, 174] on button "Close" at bounding box center [410, 176] width 74 height 15
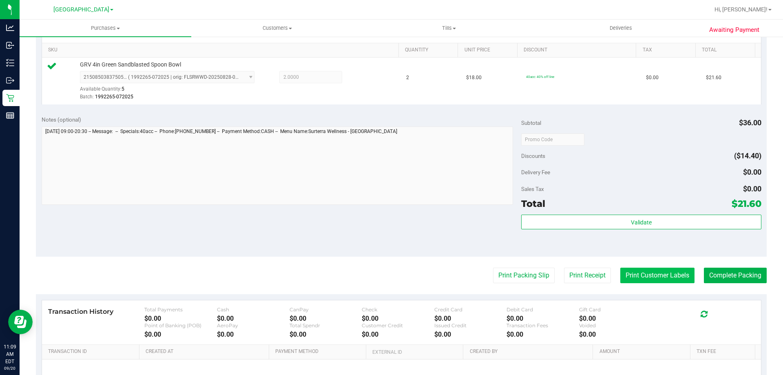
click at [637, 270] on button "Print Customer Labels" at bounding box center [658, 276] width 74 height 16
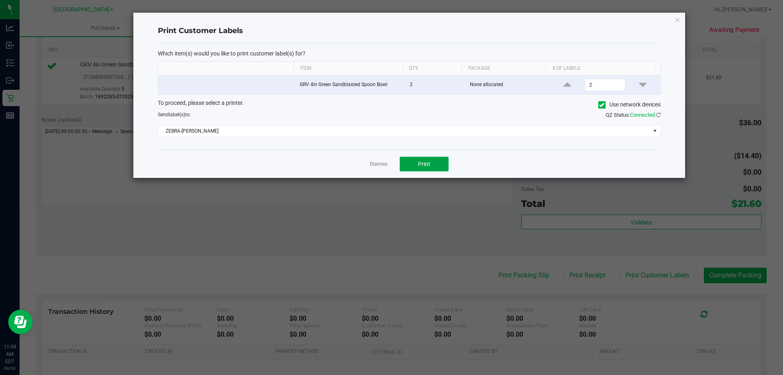
click at [420, 170] on button "Print" at bounding box center [424, 164] width 49 height 15
click at [367, 160] on div "Dismiss Print" at bounding box center [409, 164] width 503 height 28
click at [373, 167] on link "Dismiss" at bounding box center [379, 164] width 18 height 7
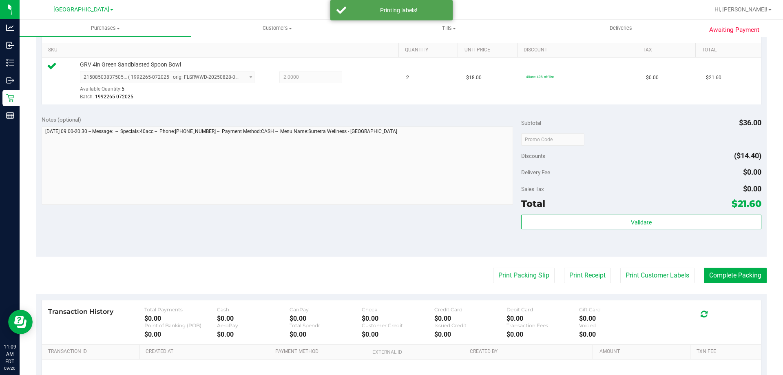
click at [728, 266] on purchase-details "Back Edit Purchase Cancel Purchase View Profile # 11978987 BioTrack ID: - Submi…" at bounding box center [401, 143] width 731 height 607
click at [730, 271] on button "Complete Packing" at bounding box center [735, 276] width 63 height 16
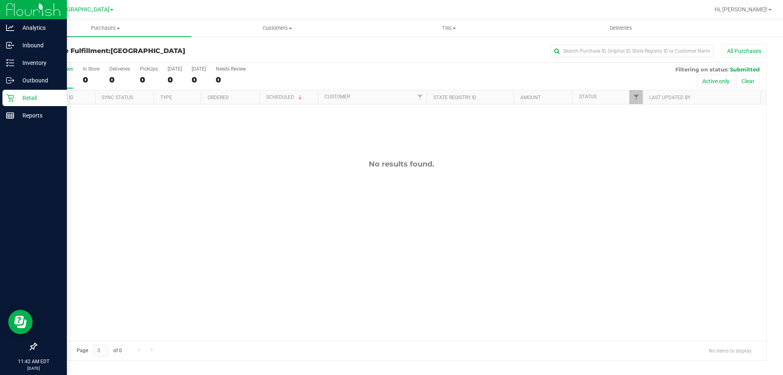
click at [17, 95] on p "Retail" at bounding box center [38, 98] width 49 height 10
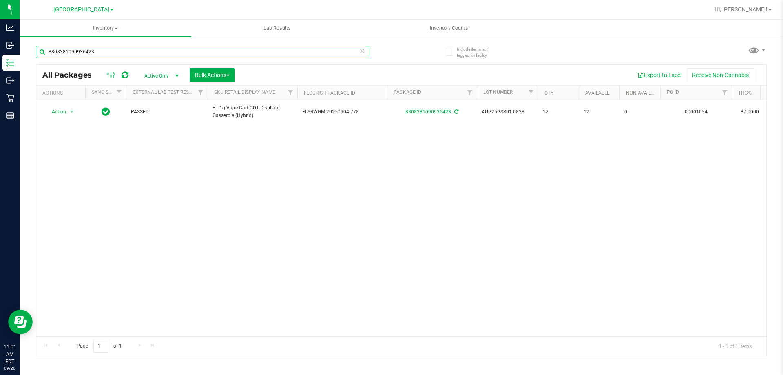
click at [170, 52] on input "8808381090936423" at bounding box center [202, 52] width 333 height 12
type input "black"
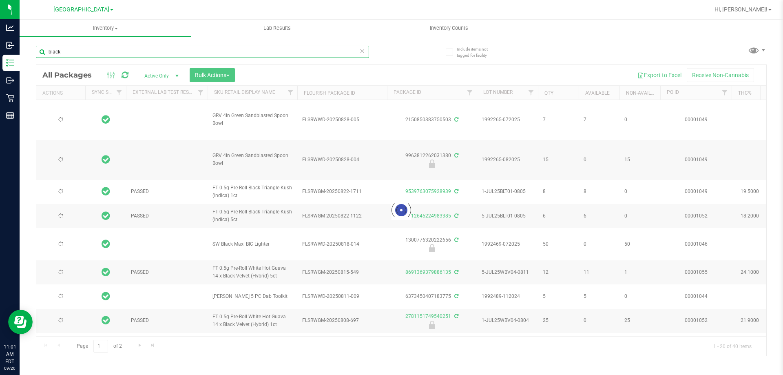
type input "2026-01-10"
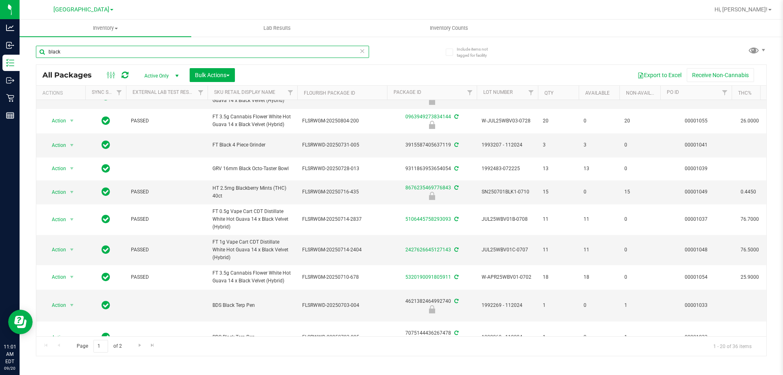
scroll to position [245, 0]
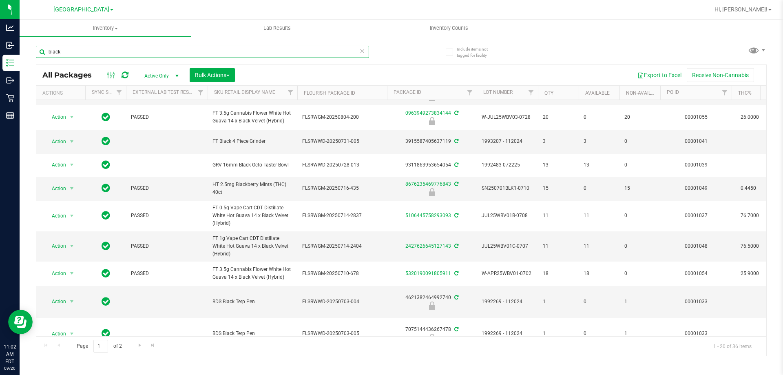
click at [142, 53] on input "black" at bounding box center [202, 52] width 333 height 12
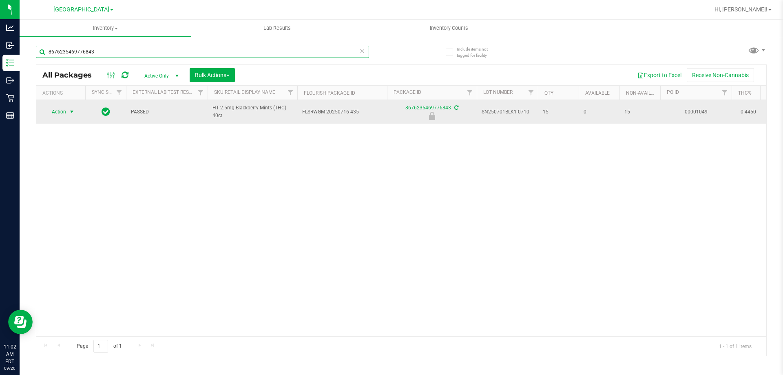
type input "8676235469776843"
click at [66, 112] on span "Action" at bounding box center [55, 111] width 22 height 11
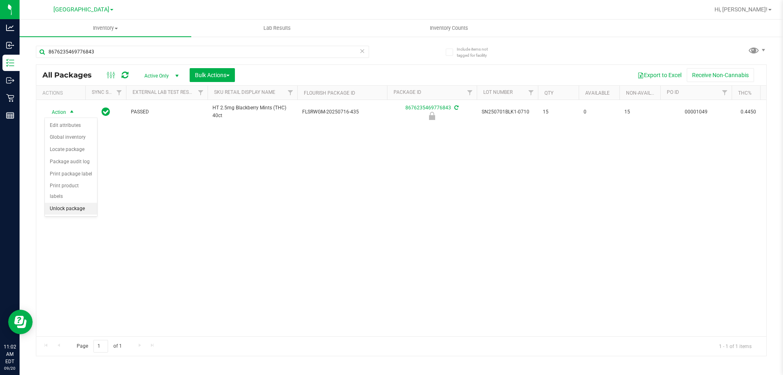
click at [69, 203] on li "Unlock package" at bounding box center [71, 209] width 52 height 12
